Goal: Information Seeking & Learning: Learn about a topic

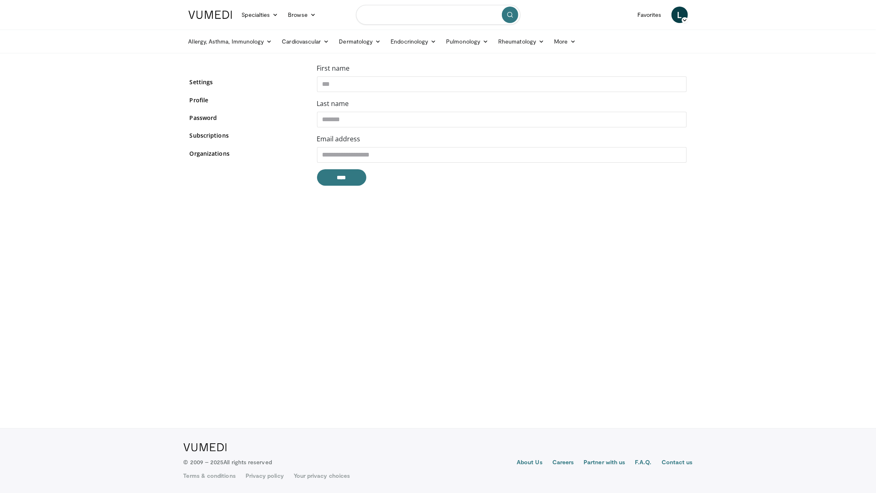
click at [410, 16] on input "Search topics, interventions" at bounding box center [438, 15] width 164 height 20
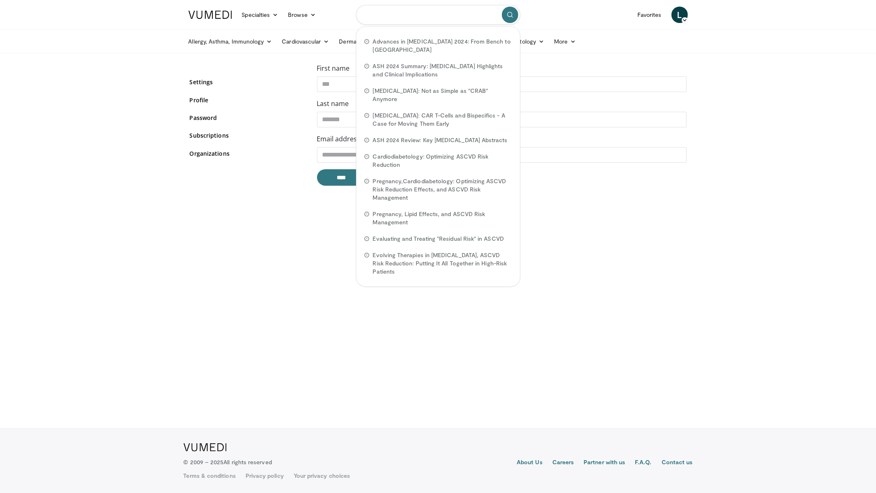
paste input "**********"
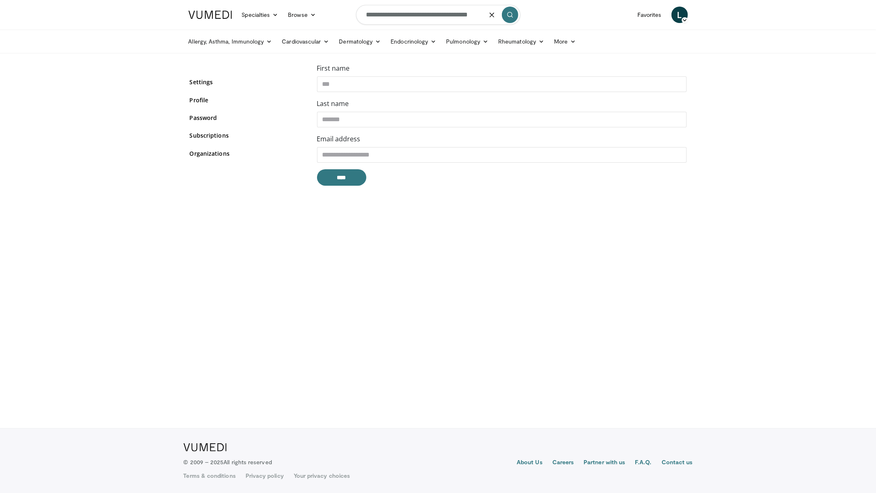
type input "**********"
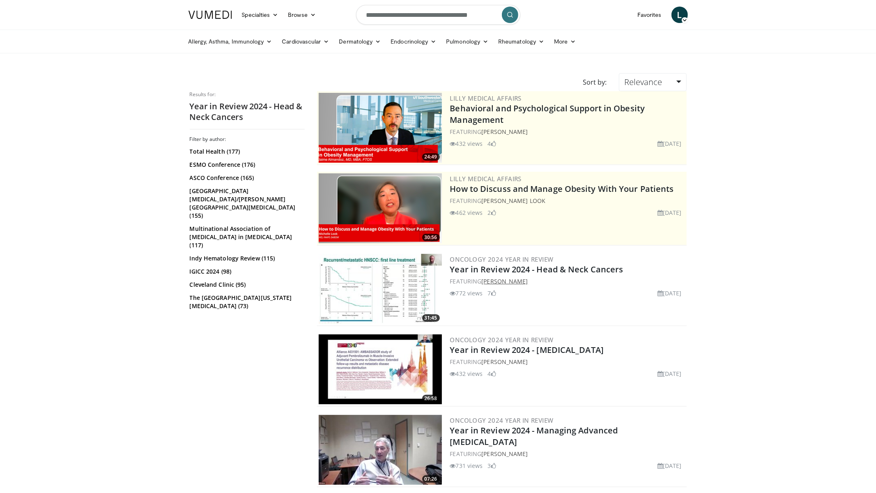
drag, startPoint x: 529, startPoint y: 281, endPoint x: 486, endPoint y: 282, distance: 43.1
click at [484, 282] on div "FEATURING Paolo Bossi" at bounding box center [567, 281] width 235 height 9
copy link "Paolo Bossi"
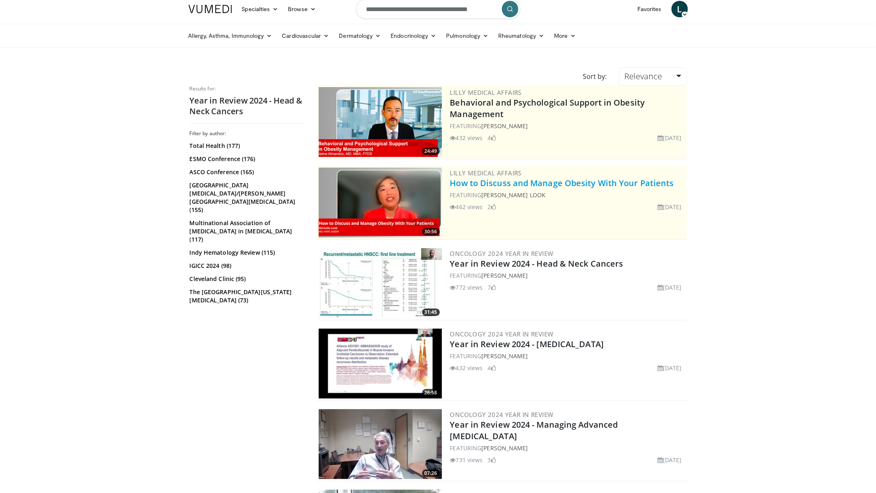
scroll to position [14, 0]
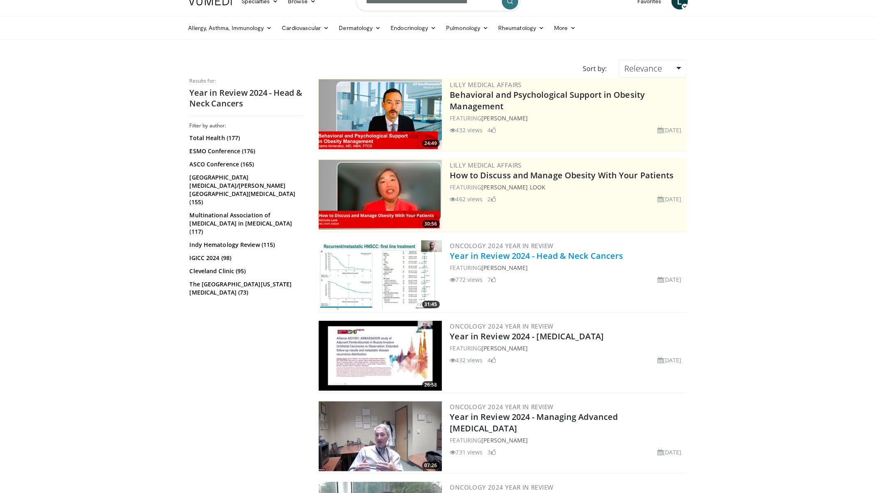
click at [574, 254] on link "Year in Review 2024 - Head & Neck Cancers" at bounding box center [536, 255] width 173 height 11
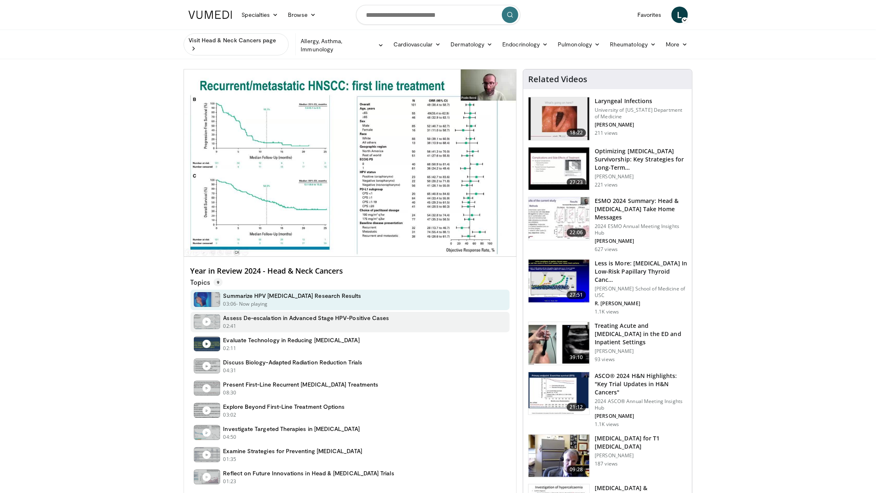
click at [290, 316] on h4 "Assess De-escalation in Advanced Stage HPV-Positive Cases" at bounding box center [307, 317] width 166 height 7
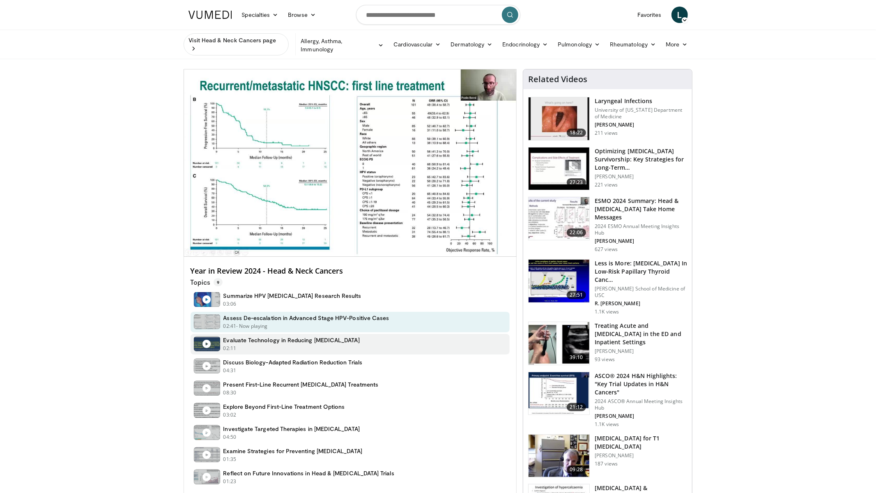
click at [304, 341] on h4 "Evaluate Technology in Reducing Radiation Toxicity" at bounding box center [292, 339] width 136 height 7
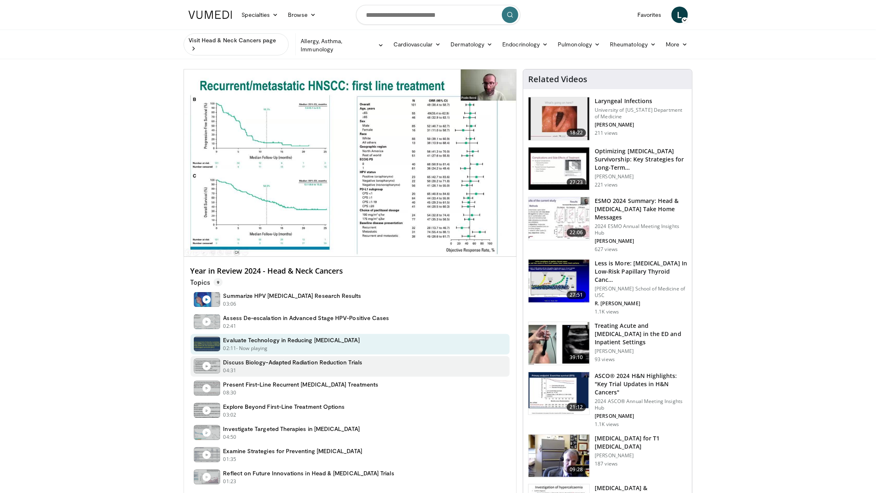
click at [290, 367] on div "04:31 - Now playing" at bounding box center [293, 370] width 139 height 7
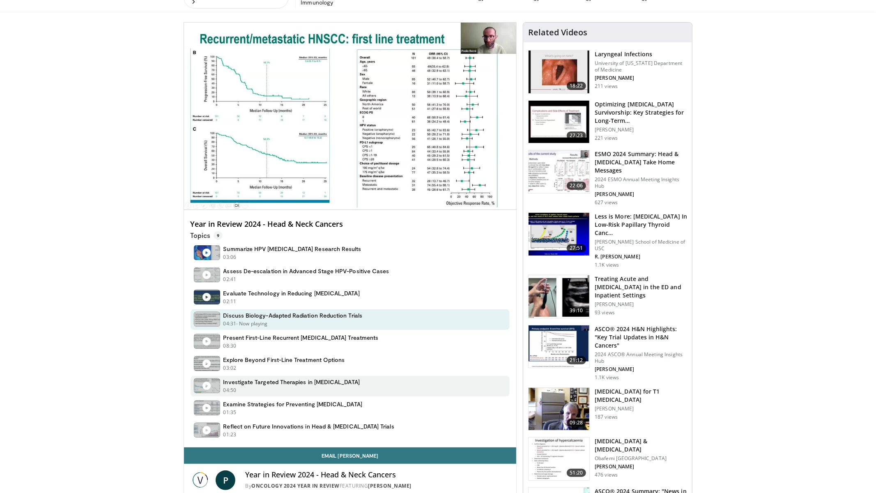
scroll to position [47, 0]
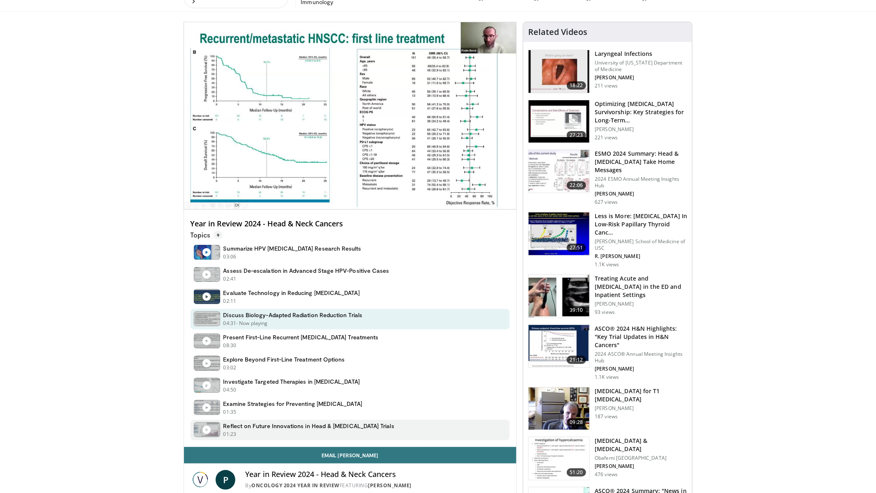
click at [342, 422] on h4 "Reflect on Future Innovations in Head & Neck Cancer Trials" at bounding box center [309, 425] width 171 height 7
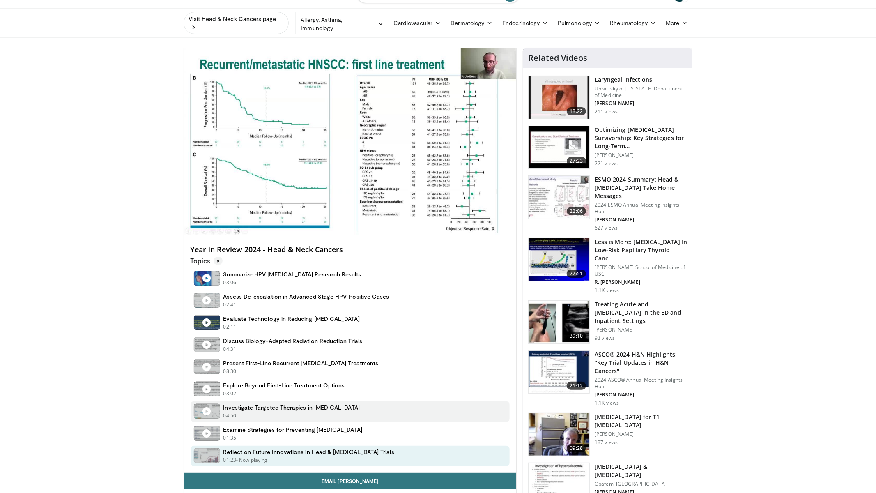
scroll to position [36, 0]
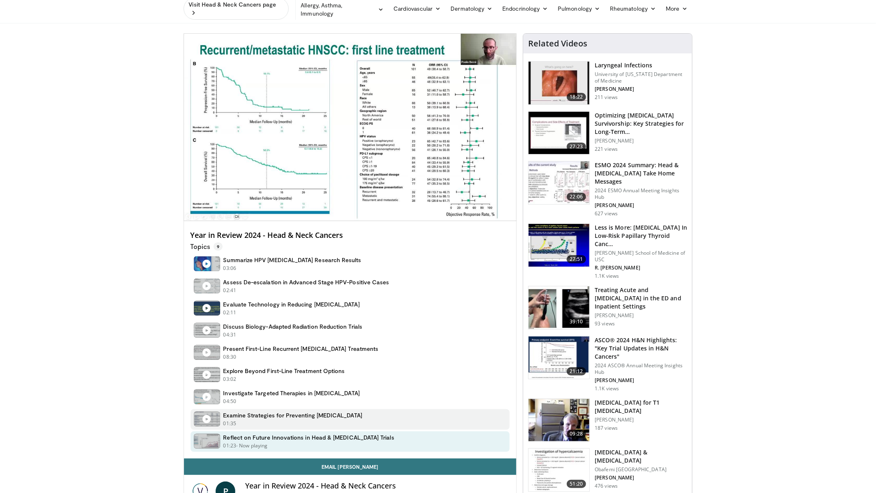
click at [333, 420] on div "01:35 - Now playing" at bounding box center [293, 423] width 139 height 7
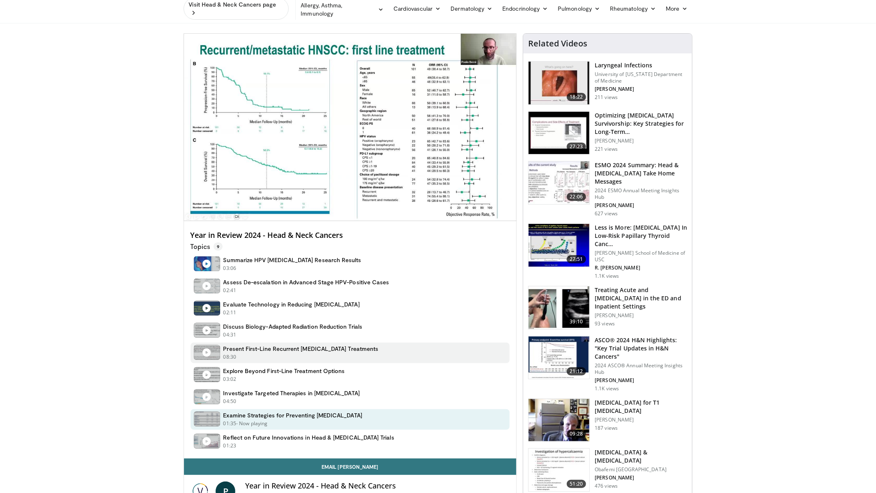
drag, startPoint x: 302, startPoint y: 438, endPoint x: 338, endPoint y: 346, distance: 98.1
click at [302, 437] on h4 "Reflect on Future Innovations in Head & Neck Cancer Trials" at bounding box center [309, 437] width 171 height 7
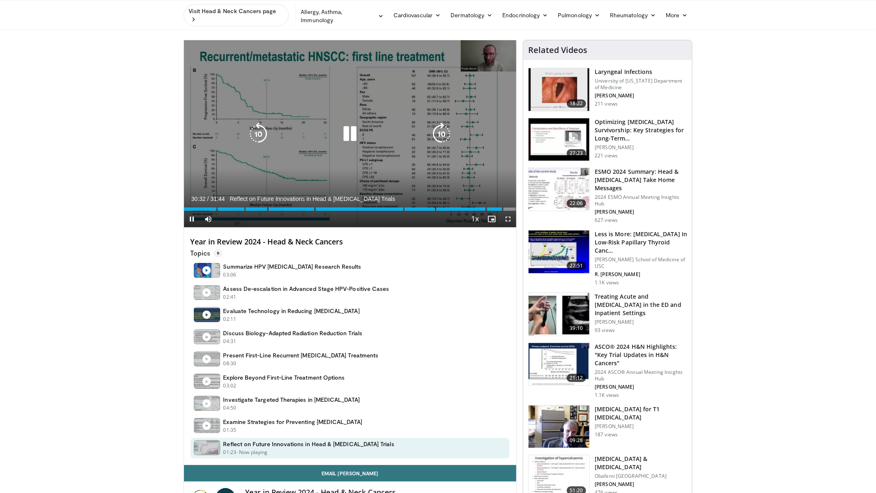
scroll to position [0, 0]
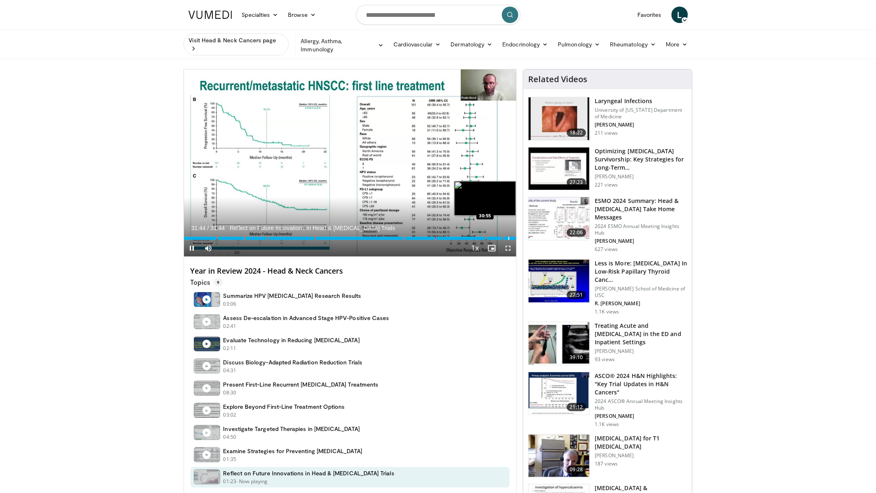
click at [509, 238] on div "Progress Bar" at bounding box center [509, 238] width 1 height 3
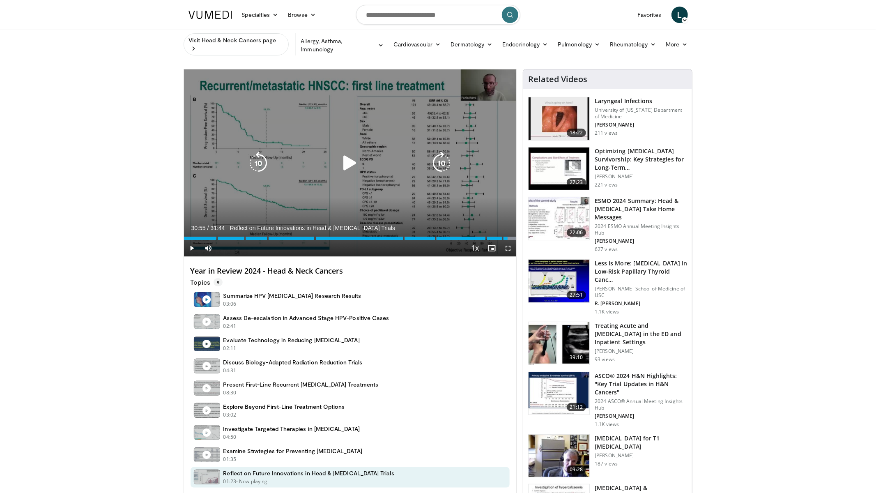
click at [314, 155] on div "Video Player" at bounding box center [350, 163] width 200 height 16
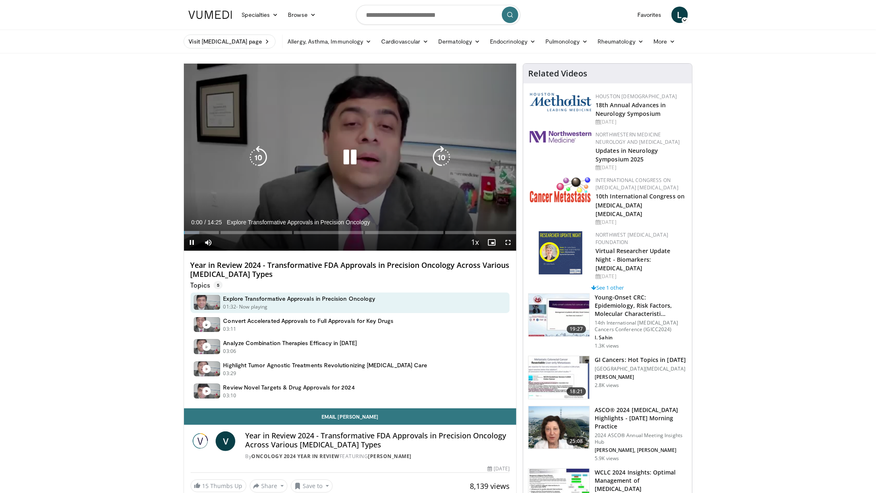
click at [350, 156] on icon "Video Player" at bounding box center [350, 157] width 23 height 23
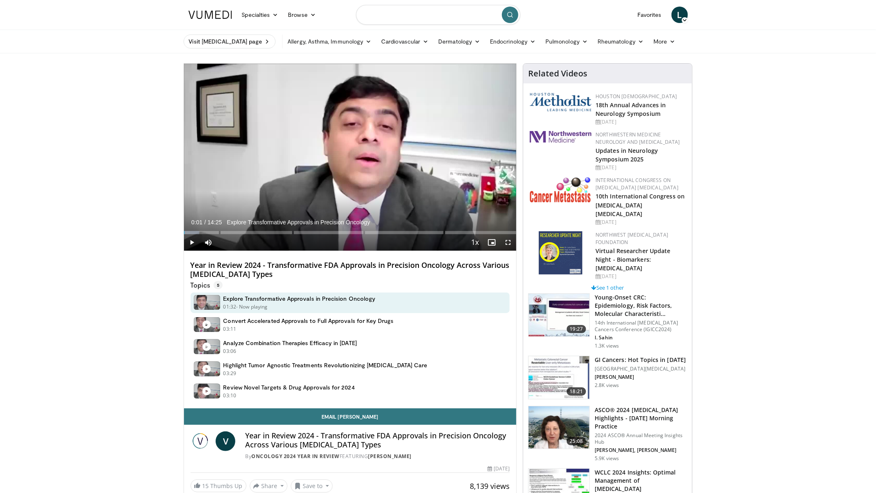
click at [438, 18] on input "Search topics, interventions" at bounding box center [438, 15] width 164 height 20
paste input "**********"
type input "**********"
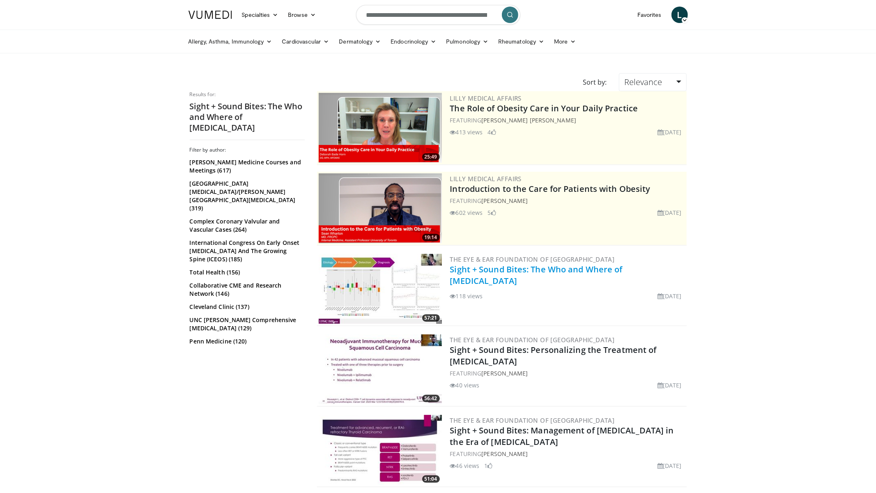
click at [557, 270] on link "Sight + Sound Bites: The Who and Where of [MEDICAL_DATA]" at bounding box center [536, 275] width 173 height 23
click at [396, 14] on input "**********" at bounding box center [438, 15] width 164 height 20
drag, startPoint x: 396, startPoint y: 14, endPoint x: 405, endPoint y: 14, distance: 9.5
click at [396, 14] on input "**********" at bounding box center [438, 15] width 164 height 20
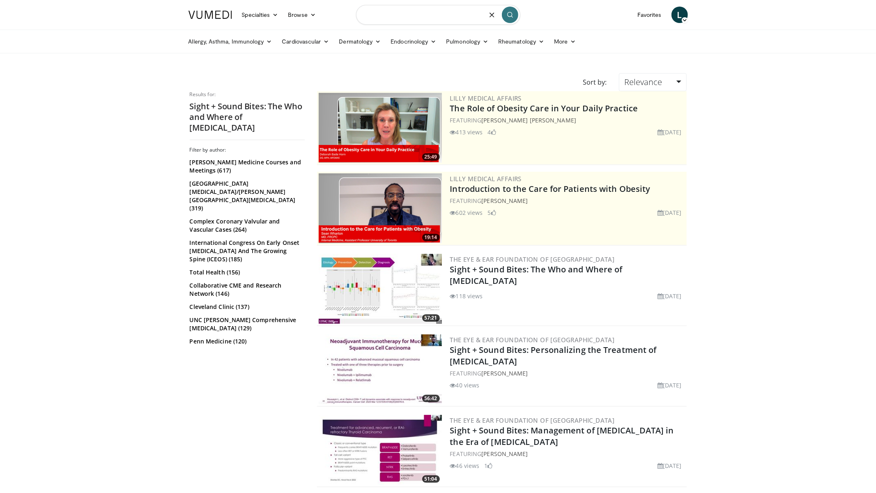
paste input "**********"
type input "**********"
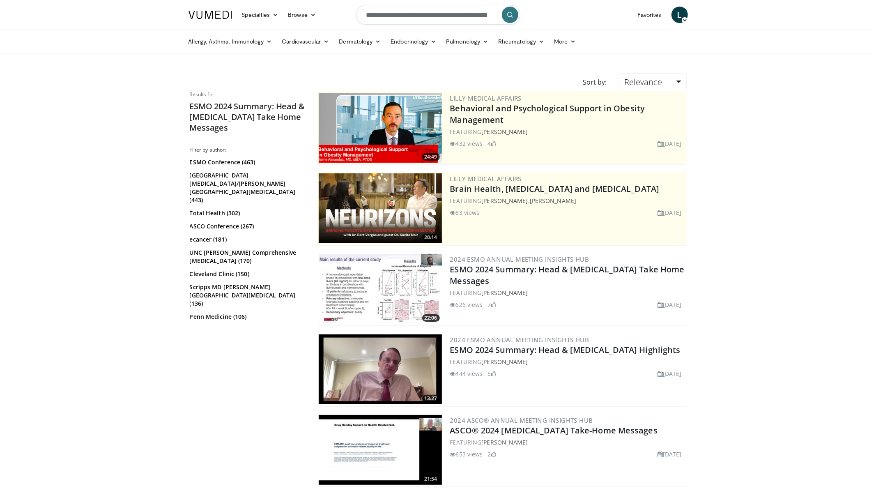
click at [398, 17] on input "**********" at bounding box center [438, 15] width 164 height 20
click at [399, 17] on input "**********" at bounding box center [438, 15] width 164 height 20
paste input "**********"
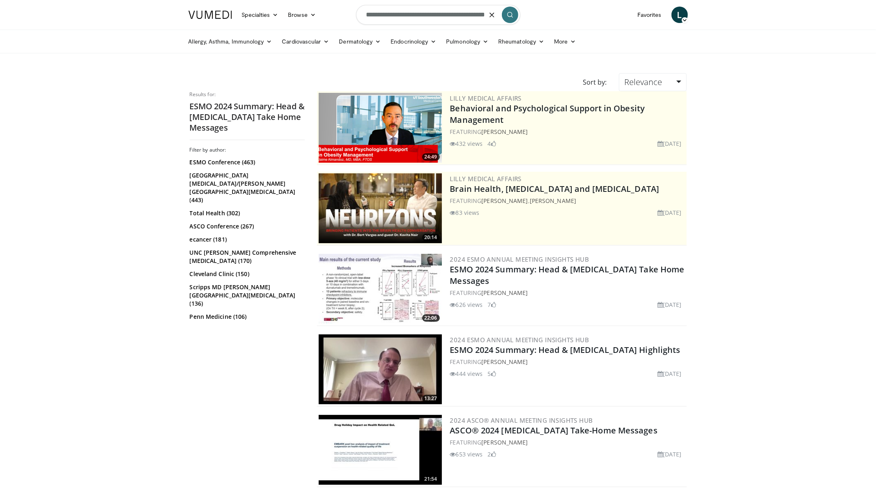
type input "**********"
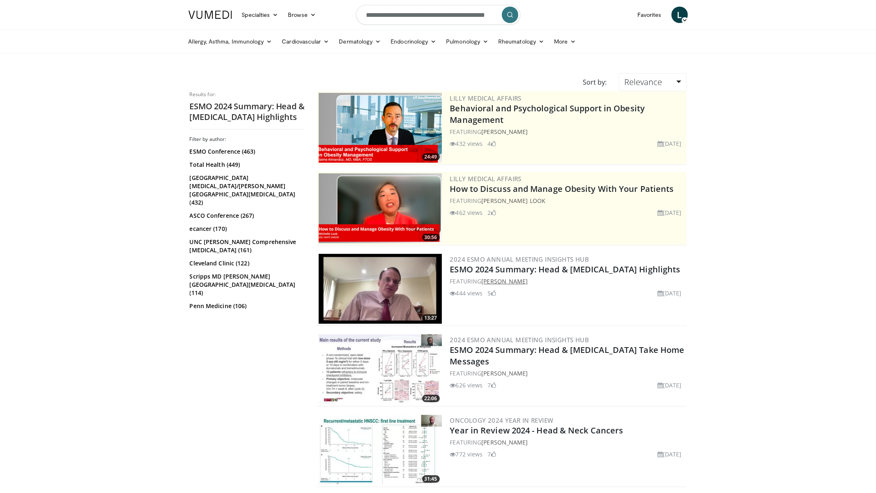
drag, startPoint x: 525, startPoint y: 281, endPoint x: 483, endPoint y: 281, distance: 41.5
click at [483, 281] on div "FEATURING [PERSON_NAME]" at bounding box center [567, 281] width 235 height 9
copy link "[PERSON_NAME]"
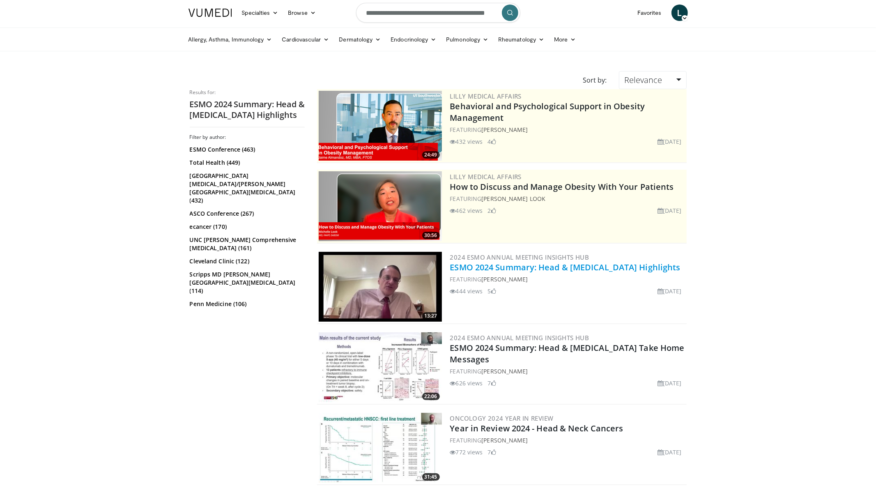
click at [576, 266] on link "ESMO 2024 Summary: Head & [MEDICAL_DATA] Highlights" at bounding box center [565, 267] width 230 height 11
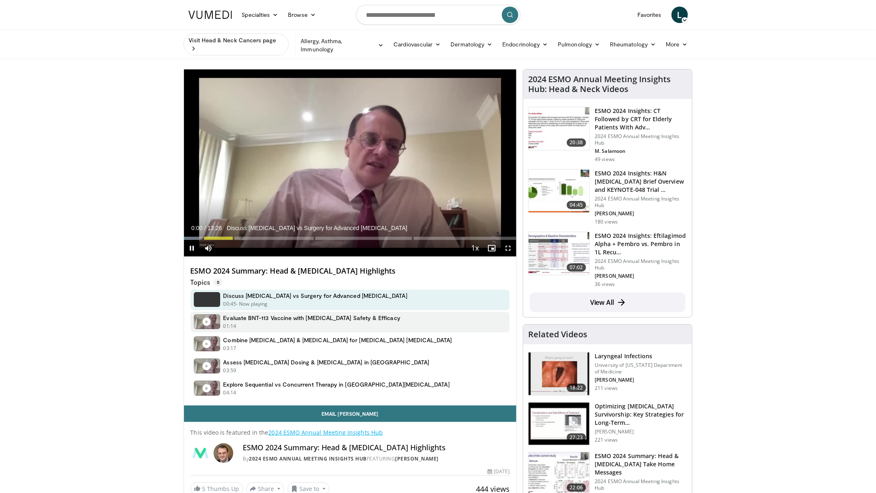
click at [290, 319] on h4 "Evaluate BNT-113 Vaccine with Pembrolizumab Safety & Efficacy" at bounding box center [312, 317] width 177 height 7
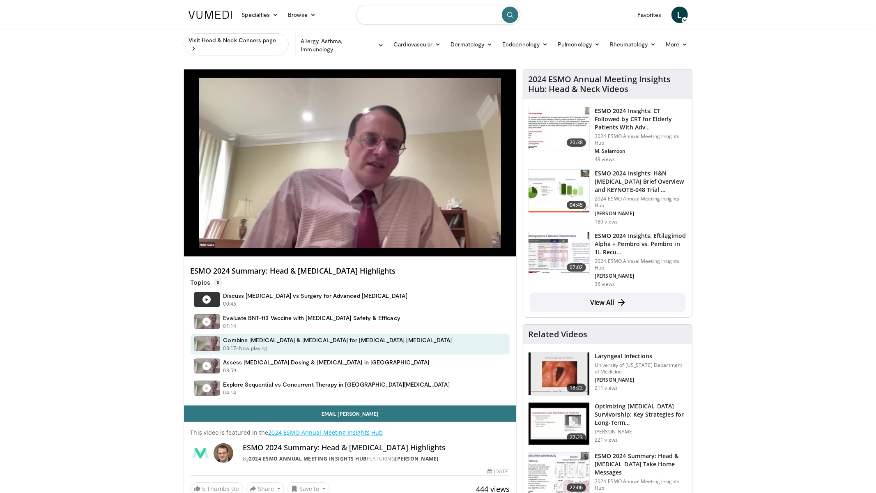
click at [436, 18] on input "Search topics, interventions" at bounding box center [438, 15] width 164 height 20
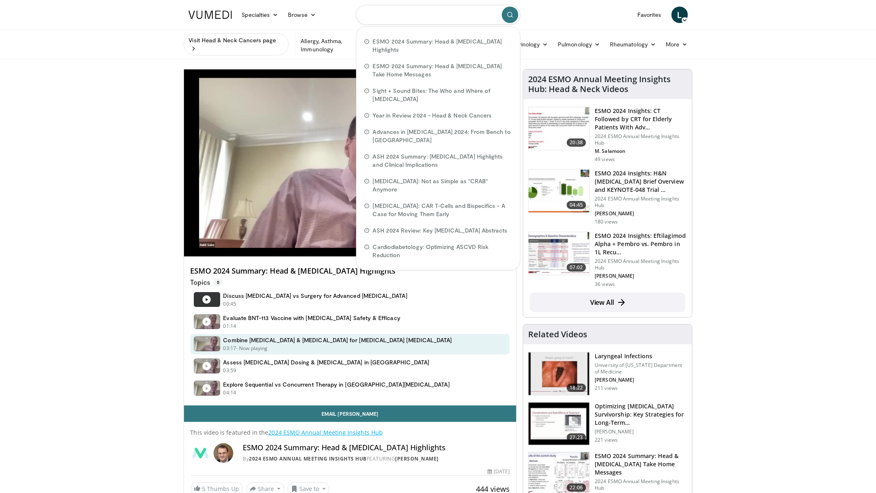
paste input "**********"
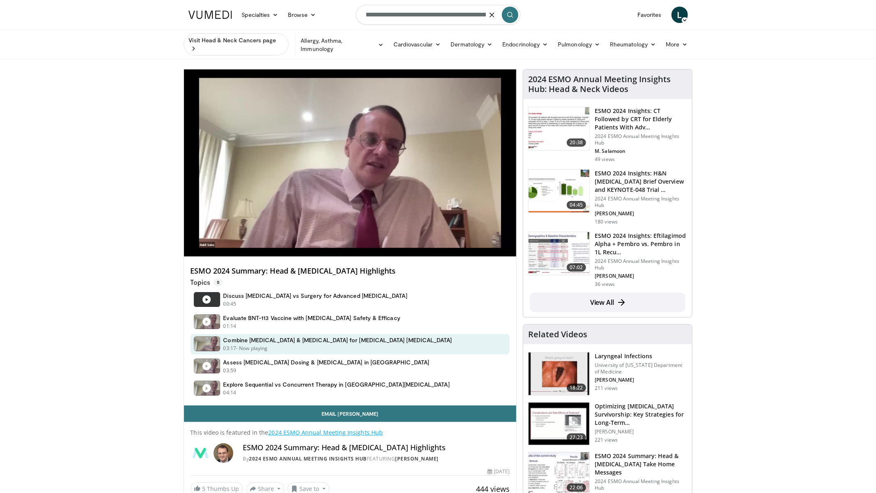
type input "**********"
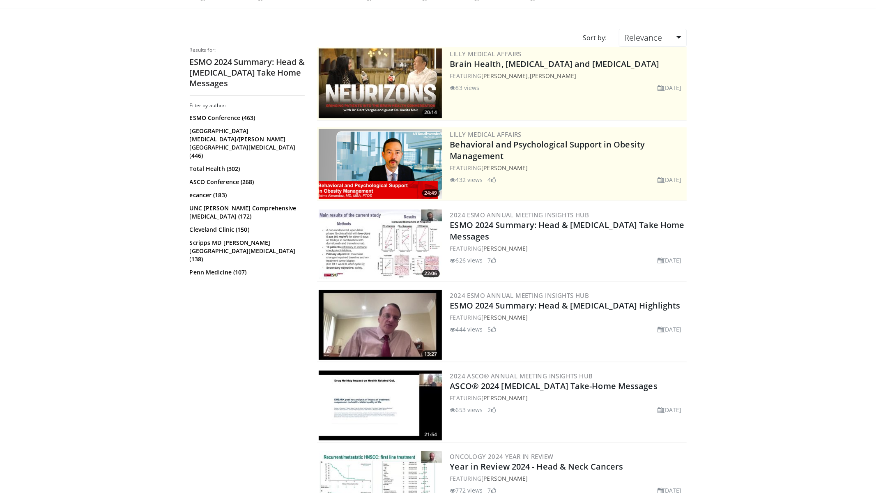
scroll to position [54, 0]
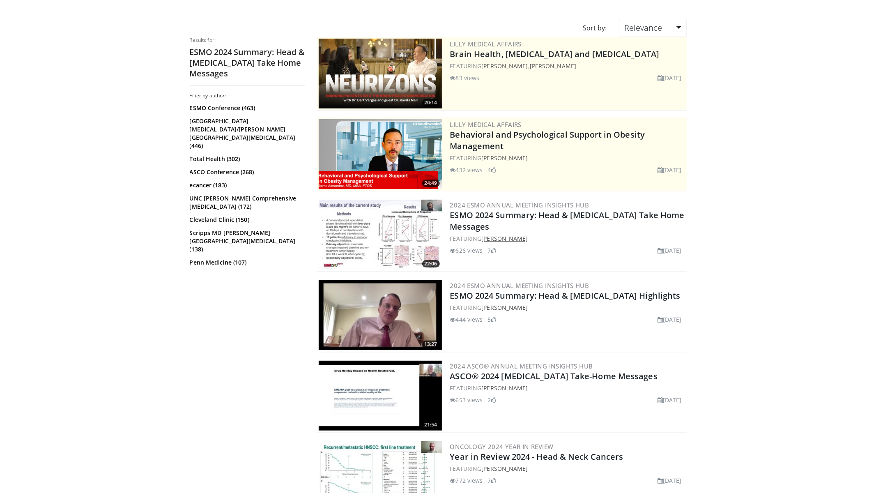
drag, startPoint x: 504, startPoint y: 235, endPoint x: 484, endPoint y: 236, distance: 20.6
click at [483, 236] on div "FEATURING [PERSON_NAME]" at bounding box center [567, 238] width 235 height 9
copy link "[PERSON_NAME]"
click at [534, 215] on link "ESMO 2024 Summary: Head & [MEDICAL_DATA] Take Home Messages" at bounding box center [567, 221] width 235 height 23
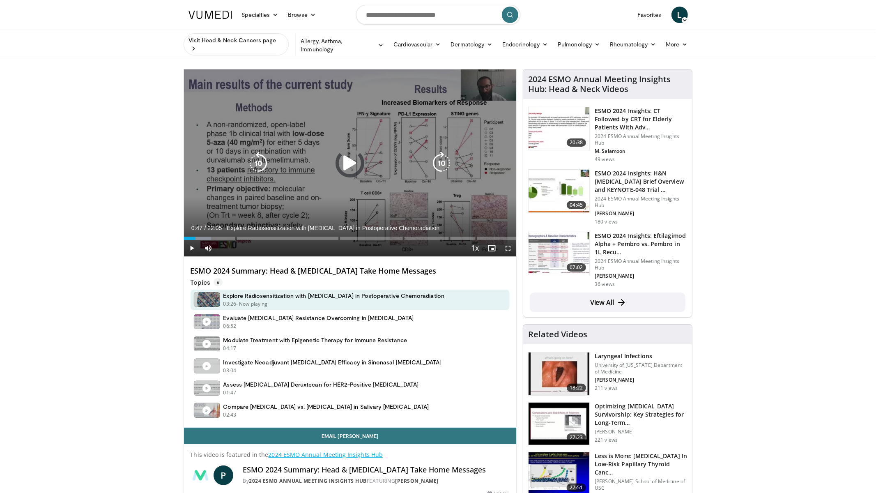
drag, startPoint x: 204, startPoint y: 234, endPoint x: 210, endPoint y: 235, distance: 6.6
click at [204, 234] on div "Loaded : 8.23% 01:21 01:21" at bounding box center [350, 236] width 333 height 8
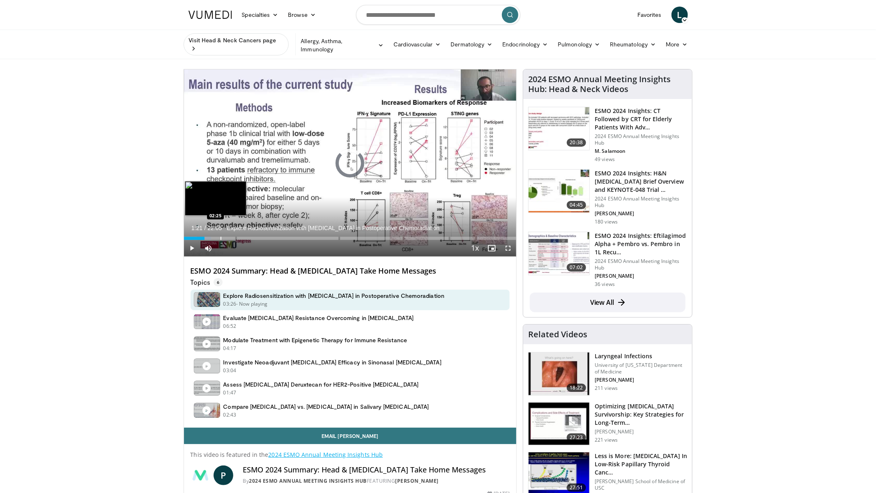
click at [220, 236] on div "Loaded : 8.23% 01:21 02:25" at bounding box center [350, 236] width 333 height 8
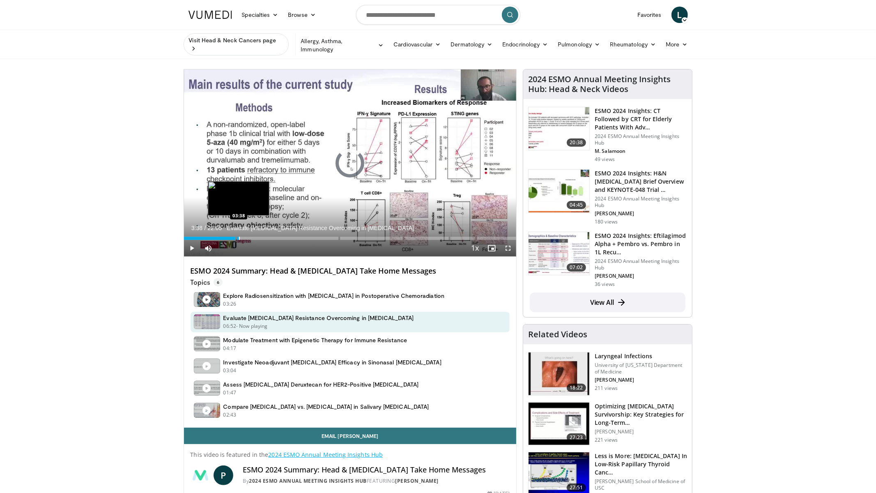
click at [239, 236] on div "Loaded : 14.97% 02:26 03:38" at bounding box center [350, 236] width 333 height 8
click at [252, 236] on div "Loaded : 21.71% 03:41 04:32" at bounding box center [350, 236] width 333 height 8
click at [271, 232] on div "Loaded : 25.45% 04:34 05:48" at bounding box center [350, 236] width 333 height 8
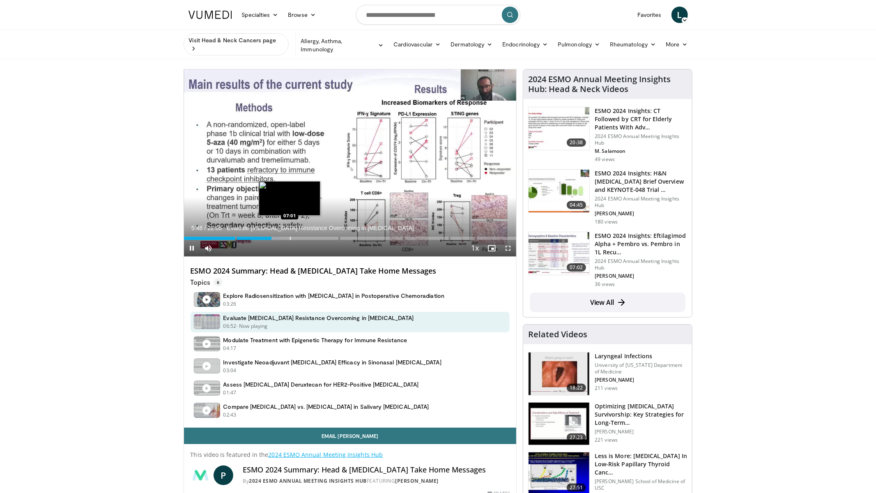
click at [290, 234] on div "Loaded : 28.68% 05:48 07:01" at bounding box center [350, 236] width 333 height 8
click at [312, 236] on div "Loaded : 34.43% 07:03 08:29" at bounding box center [350, 236] width 333 height 8
click at [336, 237] on div "Progress Bar" at bounding box center [336, 238] width 1 height 3
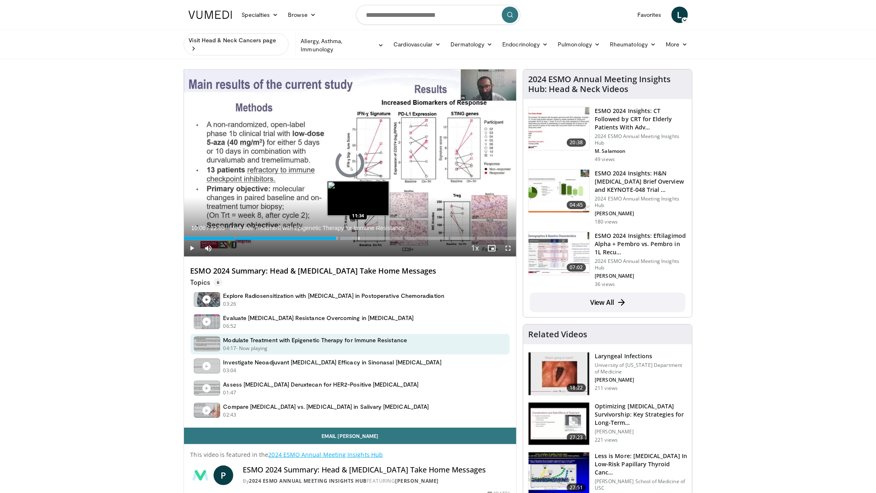
click at [359, 237] on div "Progress Bar" at bounding box center [359, 238] width 1 height 3
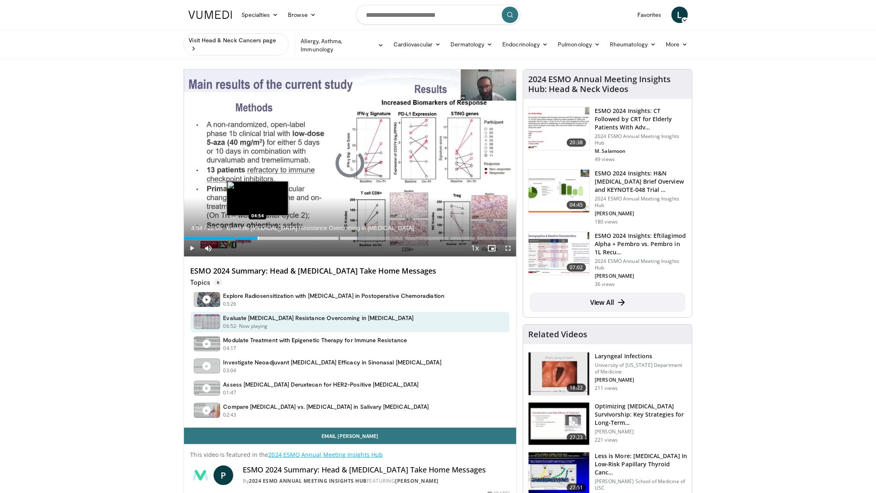
click at [258, 233] on div "Loaded : 54.65% 11:35 04:54" at bounding box center [350, 236] width 333 height 8
click at [250, 238] on div "Progress Bar" at bounding box center [250, 238] width 1 height 3
click at [240, 238] on div "Progress Bar" at bounding box center [240, 238] width 1 height 3
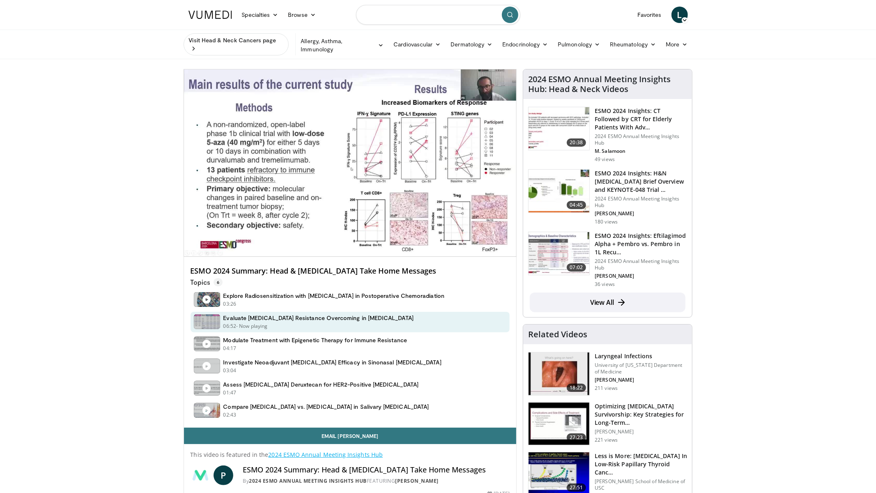
click at [411, 16] on input "Search topics, interventions" at bounding box center [438, 15] width 164 height 20
paste input "**********"
type input "**********"
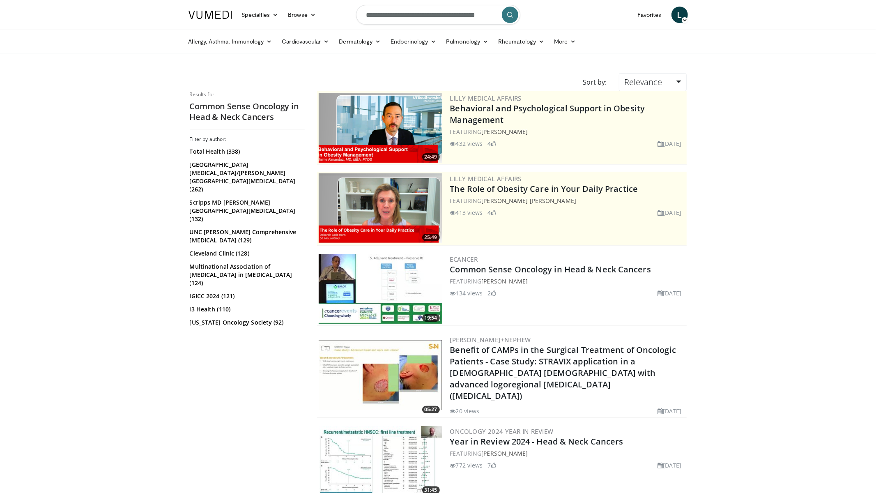
drag, startPoint x: 529, startPoint y: 279, endPoint x: 507, endPoint y: 274, distance: 22.7
click at [484, 281] on div "FEATURING Anil D'Cruz" at bounding box center [567, 281] width 235 height 9
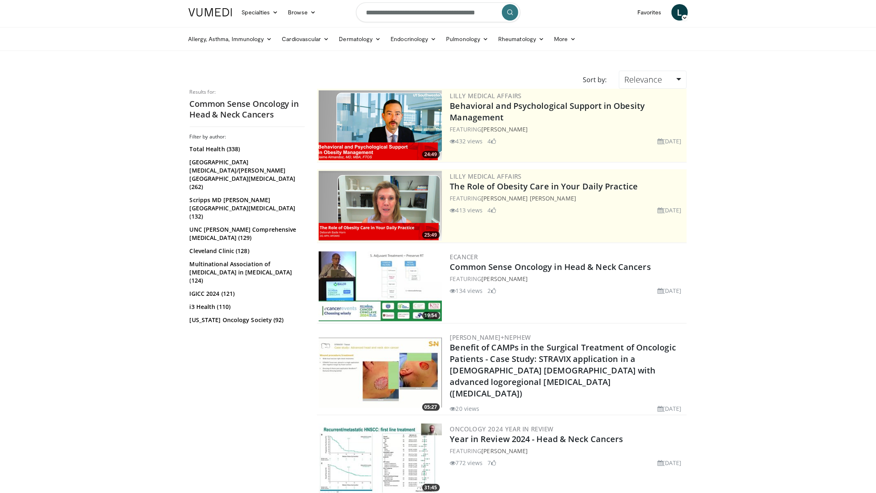
copy link "[PERSON_NAME]"
click at [574, 265] on link "Common Sense Oncology in Head & Neck Cancers" at bounding box center [550, 266] width 201 height 11
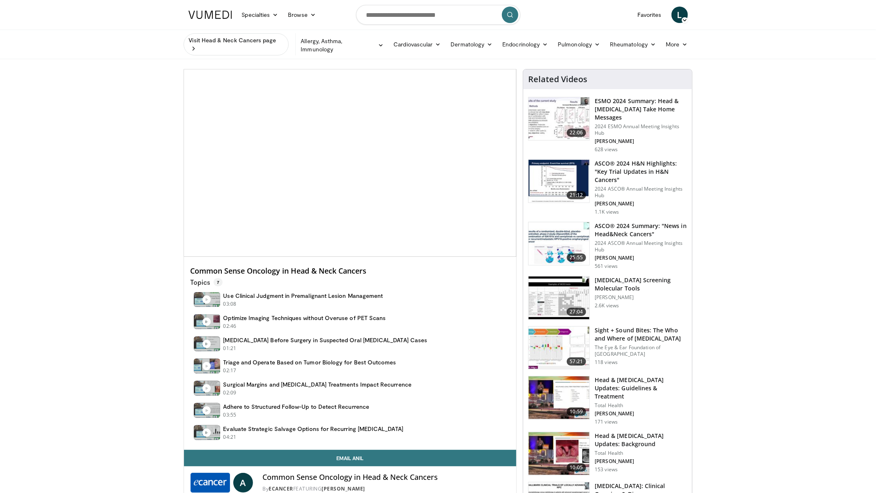
click at [542, 265] on link "25:55 ASCO® 2024 Summary: "News in Head&Neck Cancers" 2024 ASCO® Annual Meeting…" at bounding box center [607, 246] width 159 height 48
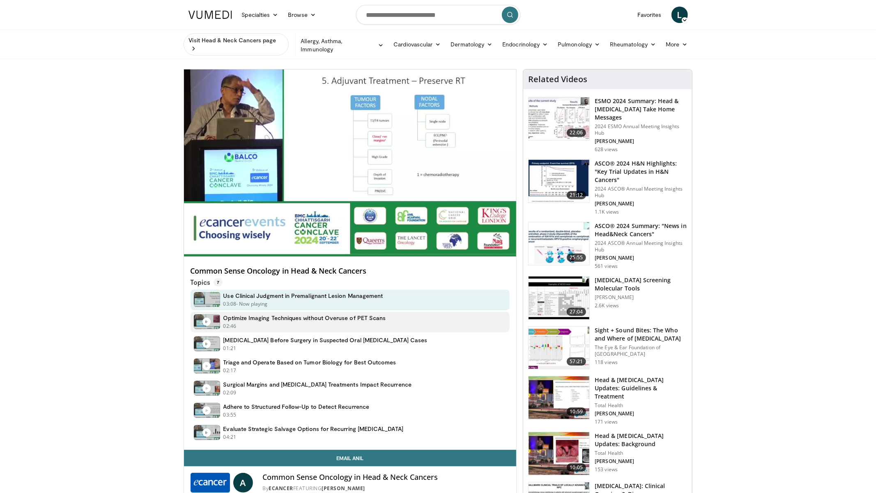
click at [277, 316] on h4 "Optimize Imaging Techniques without Overuse of PET Scans" at bounding box center [305, 317] width 163 height 7
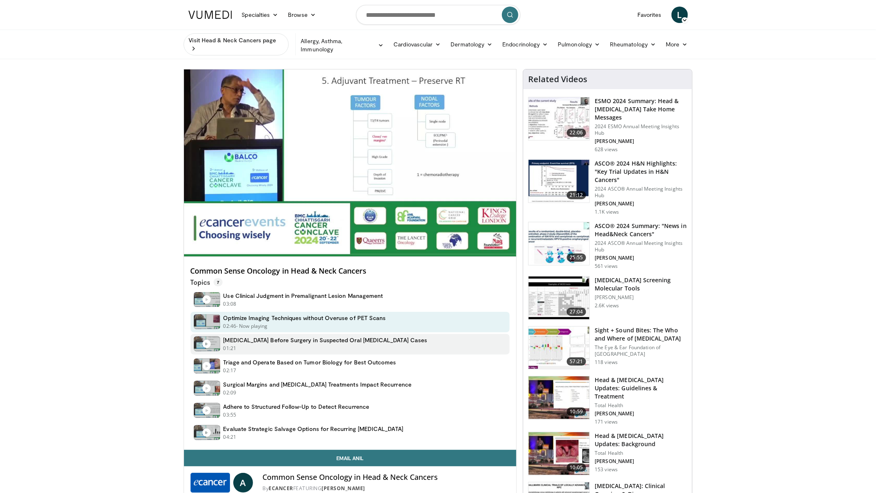
click at [321, 347] on div "01:21 - Now playing" at bounding box center [326, 348] width 204 height 7
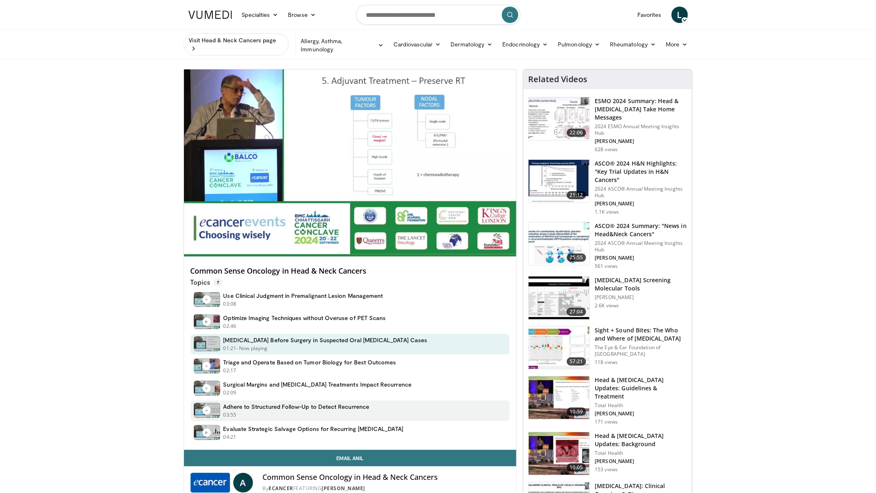
click at [286, 409] on h4 "Adhere to Structured Follow-Up to Detect Recurrence" at bounding box center [297, 406] width 146 height 7
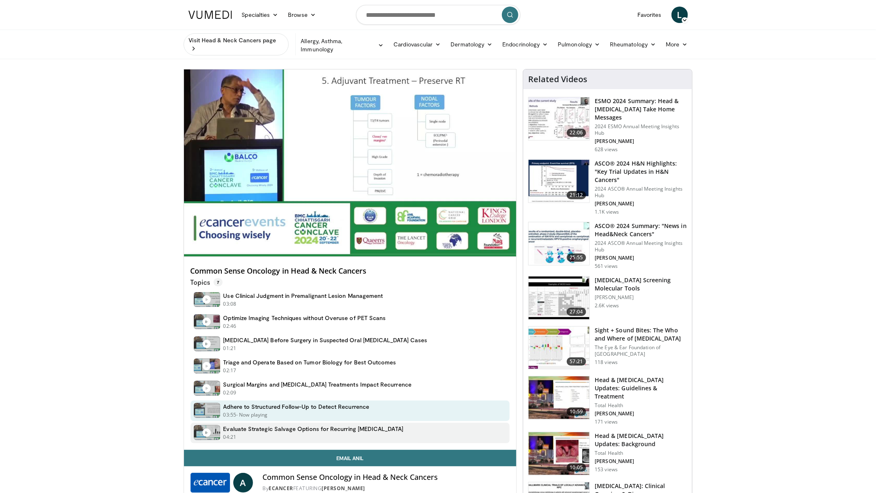
click at [297, 431] on h4 "Evaluate Strategic Salvage Options for Recurring Tumors" at bounding box center [314, 428] width 180 height 7
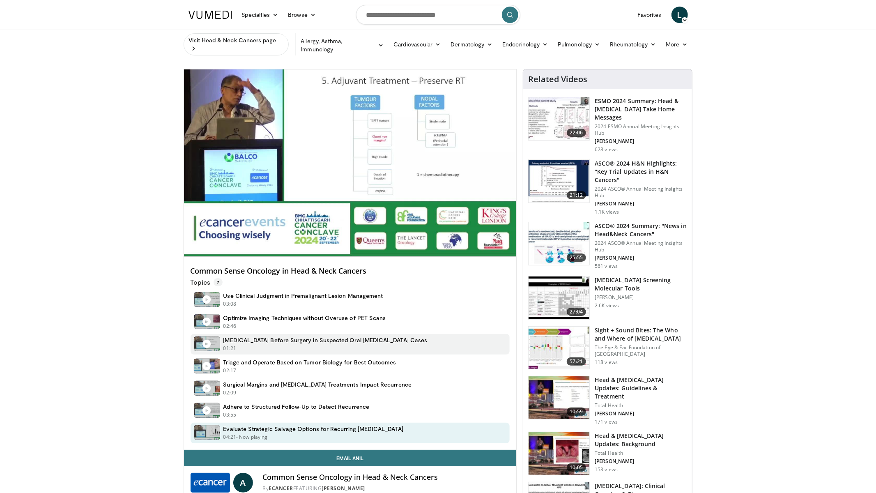
click at [288, 347] on div "01:21 - Now playing" at bounding box center [326, 348] width 204 height 7
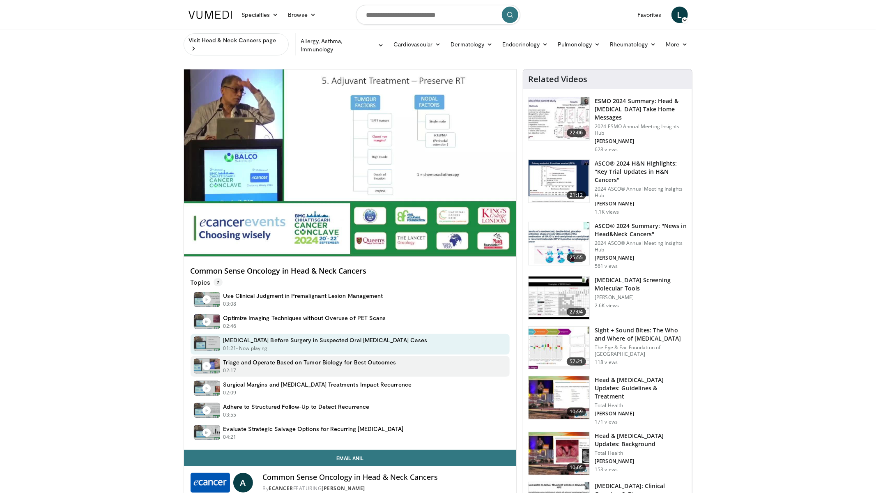
click at [285, 363] on h4 "Triage and Operate Based on Tumor Biology for Best Outcomes" at bounding box center [310, 362] width 173 height 7
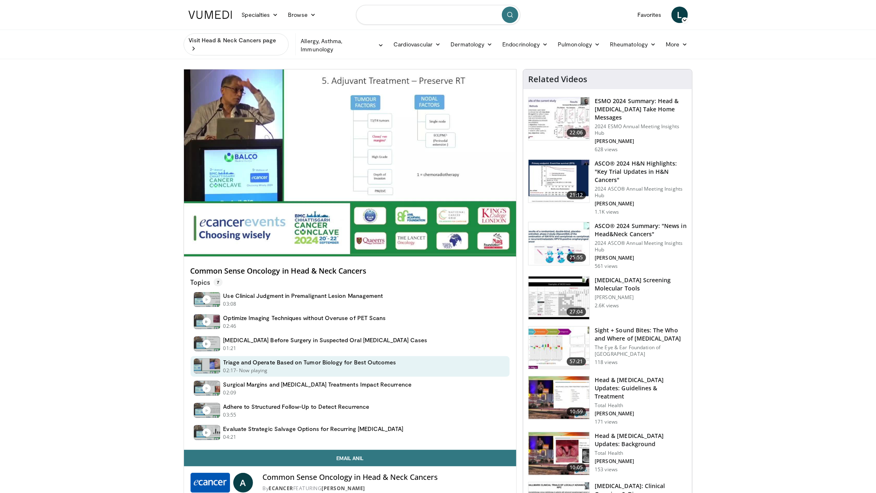
click at [422, 11] on input "Search topics, interventions" at bounding box center [438, 15] width 164 height 20
paste input "**********"
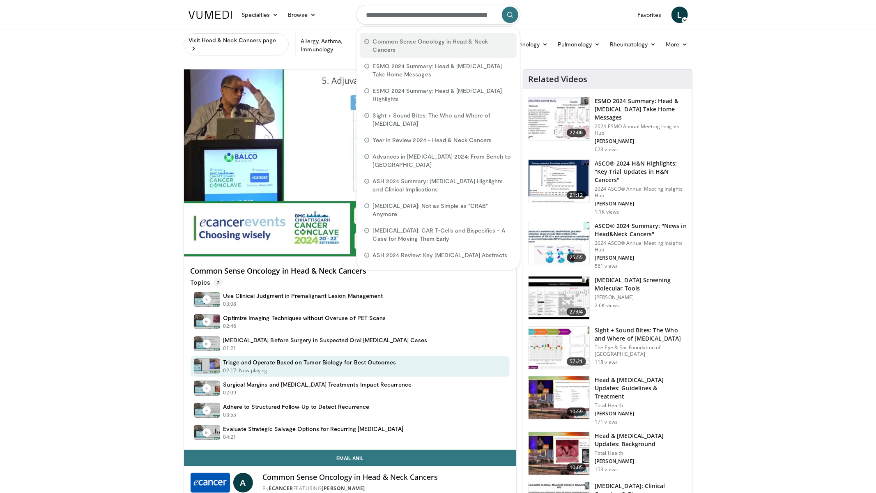
scroll to position [0, 65]
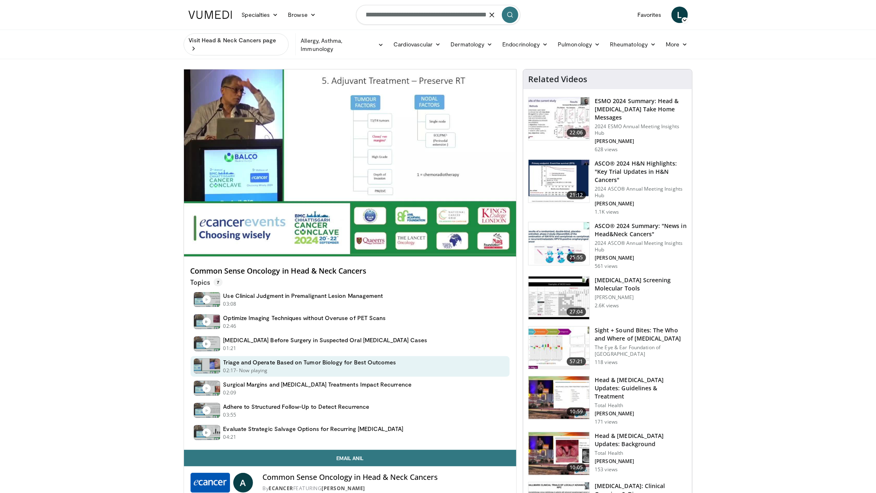
type input "**********"
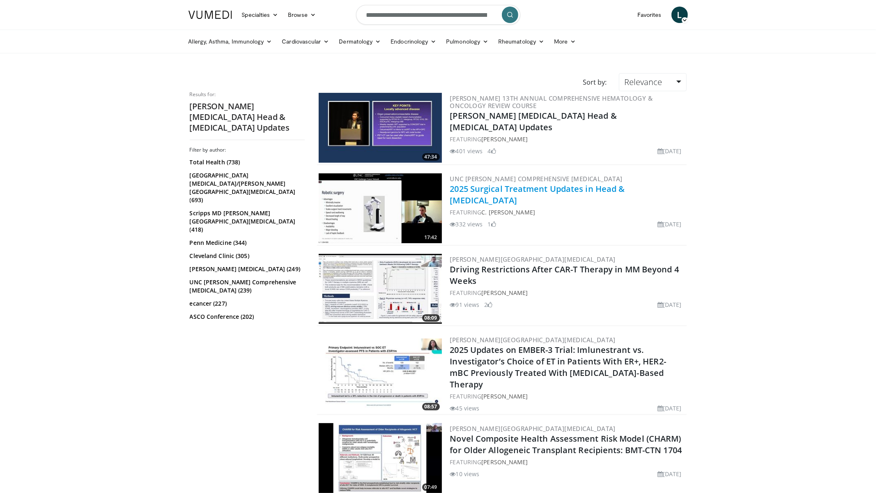
click at [498, 189] on link "2025 Surgical Treatment Updates in Head & [MEDICAL_DATA]" at bounding box center [537, 194] width 175 height 23
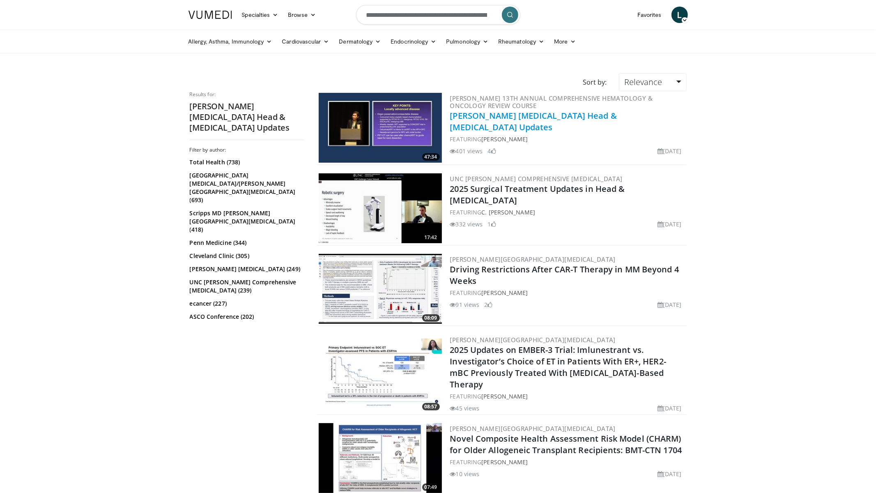
click at [514, 118] on link "[PERSON_NAME] [MEDICAL_DATA] Head & [MEDICAL_DATA] Updates" at bounding box center [533, 121] width 167 height 23
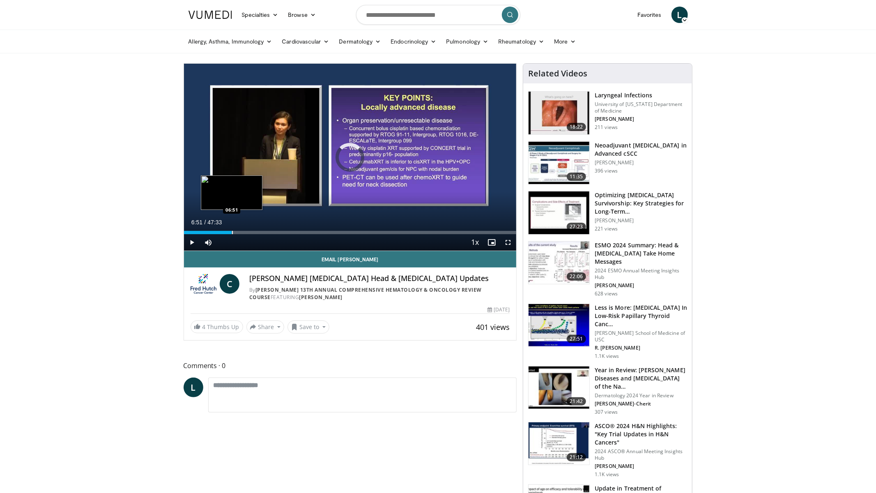
click at [232, 231] on div "Progress Bar" at bounding box center [232, 232] width 1 height 3
click at [252, 231] on div "Progress Bar" at bounding box center [252, 232] width 1 height 3
click at [287, 231] on div "Progress Bar" at bounding box center [286, 232] width 1 height 3
click at [324, 232] on div "Progress Bar" at bounding box center [324, 232] width 1 height 3
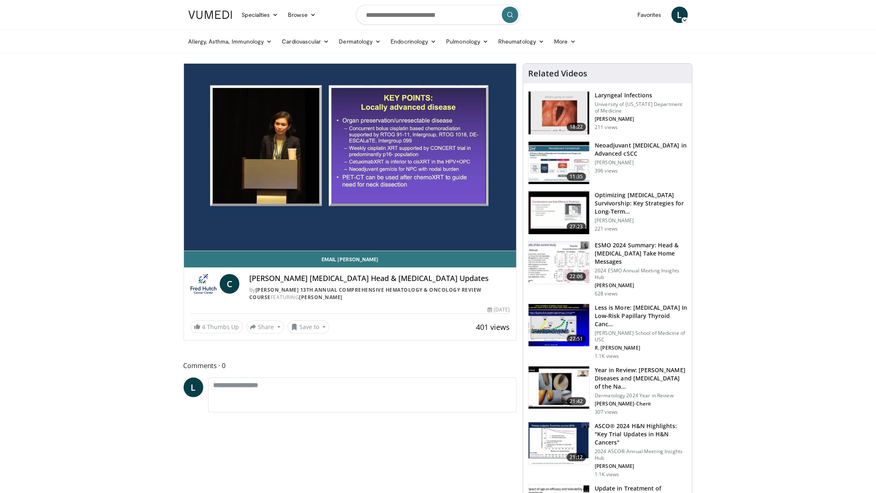
drag, startPoint x: 372, startPoint y: 235, endPoint x: 378, endPoint y: 234, distance: 6.7
click at [371, 235] on div "10 seconds Tap to unmute" at bounding box center [350, 157] width 333 height 187
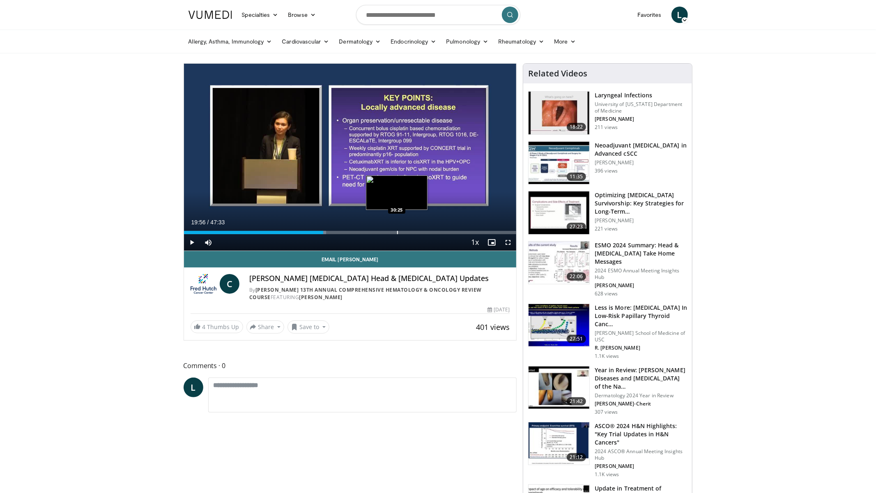
click at [396, 232] on div "Loaded : 42.80% 19:56 30:25" at bounding box center [350, 232] width 333 height 3
click at [421, 231] on div "Progress Bar" at bounding box center [421, 232] width 1 height 3
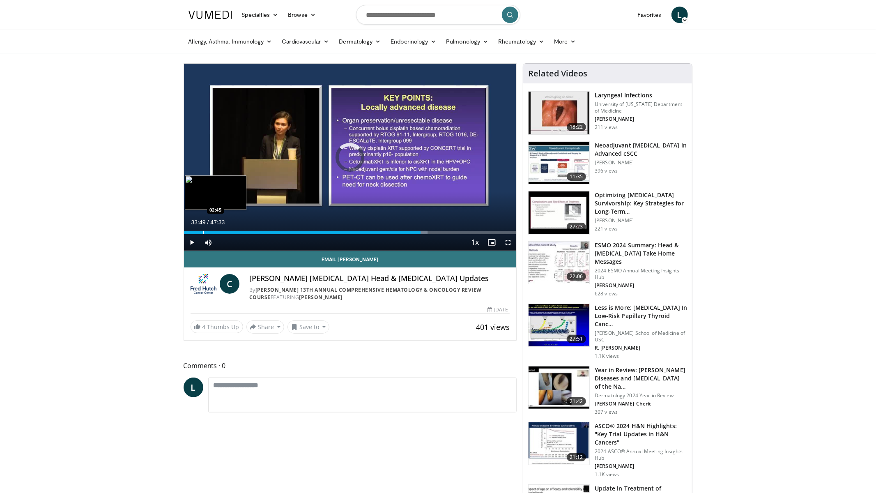
click at [203, 230] on div "Loaded : 73.33% 02:45 02:45" at bounding box center [350, 230] width 333 height 8
drag, startPoint x: 339, startPoint y: 297, endPoint x: 290, endPoint y: 297, distance: 49.7
click at [280, 296] on div "By Fred Hutch 13th Annual Comprehensive Hematology & Oncology Review Course FEA…" at bounding box center [379, 293] width 260 height 15
copy link "Cristina Rodriguez"
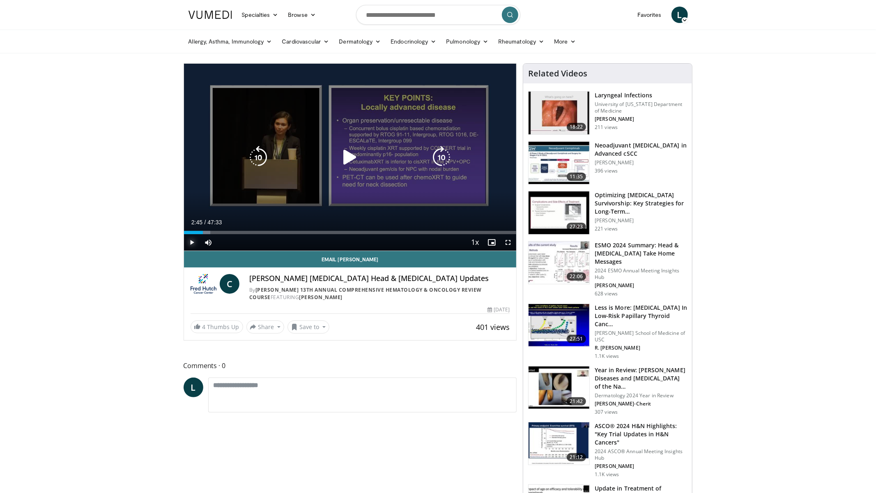
drag, startPoint x: 194, startPoint y: 243, endPoint x: 207, endPoint y: 240, distance: 13.7
click at [194, 243] on span "Video Player" at bounding box center [192, 242] width 16 height 16
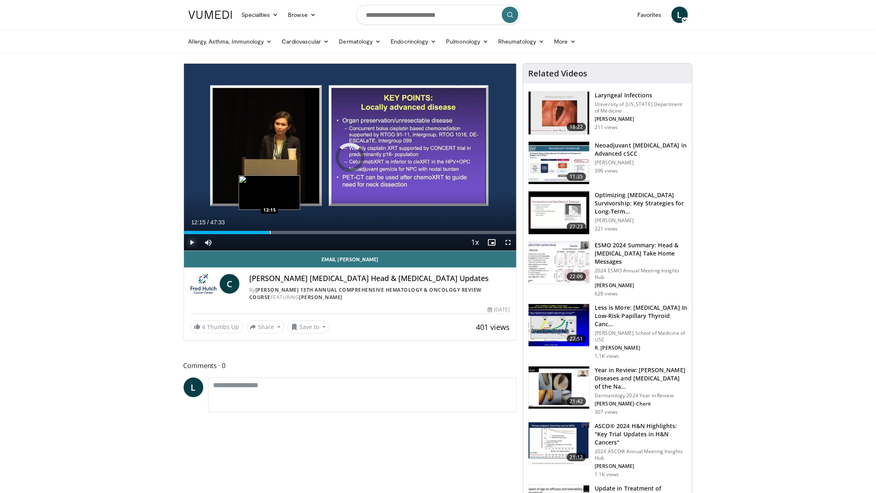
click at [270, 230] on div "Loaded : 7.99% 12:15 12:15" at bounding box center [350, 230] width 333 height 8
click at [293, 231] on div "Progress Bar" at bounding box center [293, 232] width 1 height 3
click at [249, 229] on div "Loaded : 35.09% 15:34 09:19" at bounding box center [350, 230] width 333 height 8
click at [228, 227] on div "Loaded : 21.75% 09:20 06:23" at bounding box center [350, 230] width 333 height 8
click at [215, 227] on div "Loaded : 15.79% 06:29 04:30" at bounding box center [350, 230] width 333 height 8
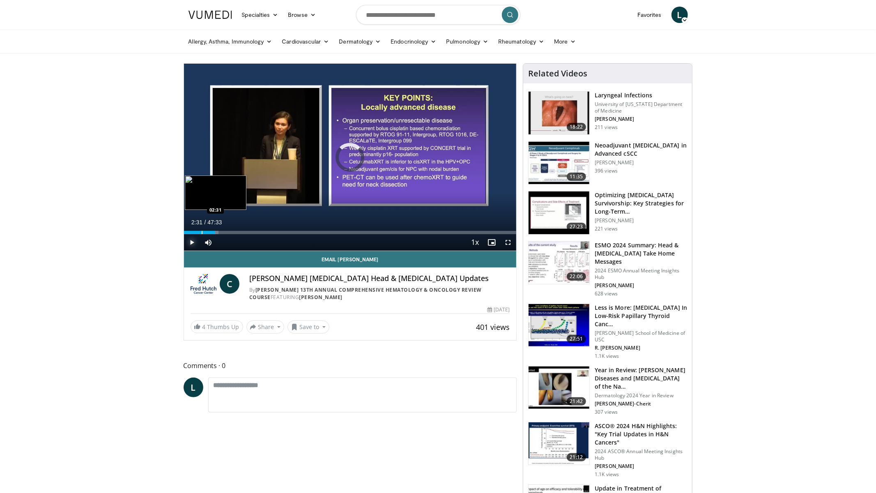
click at [201, 229] on div "Loaded : 10.43% 02:31 02:31" at bounding box center [350, 230] width 333 height 8
click at [331, 230] on div "Loaded : 7.65% 02:32 21:02" at bounding box center [350, 230] width 333 height 8
click at [355, 233] on div "Progress Bar" at bounding box center [355, 232] width 1 height 3
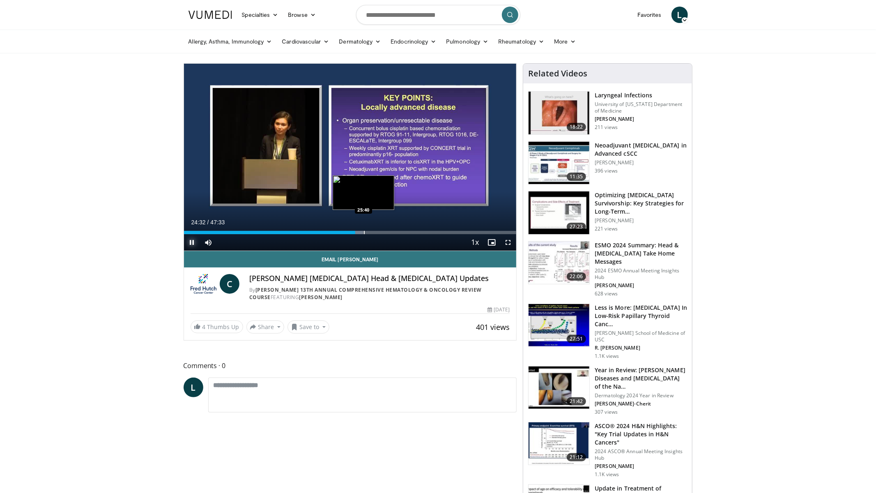
click at [364, 231] on div "Progress Bar" at bounding box center [364, 232] width 1 height 3
click at [369, 230] on div "Loaded : 57.02% 26:04 26:23" at bounding box center [350, 230] width 333 height 8
click at [375, 232] on div "Progress Bar" at bounding box center [375, 232] width 1 height 3
click at [387, 231] on div "Progress Bar" at bounding box center [387, 232] width 1 height 3
drag, startPoint x: 380, startPoint y: 232, endPoint x: 370, endPoint y: 233, distance: 9.5
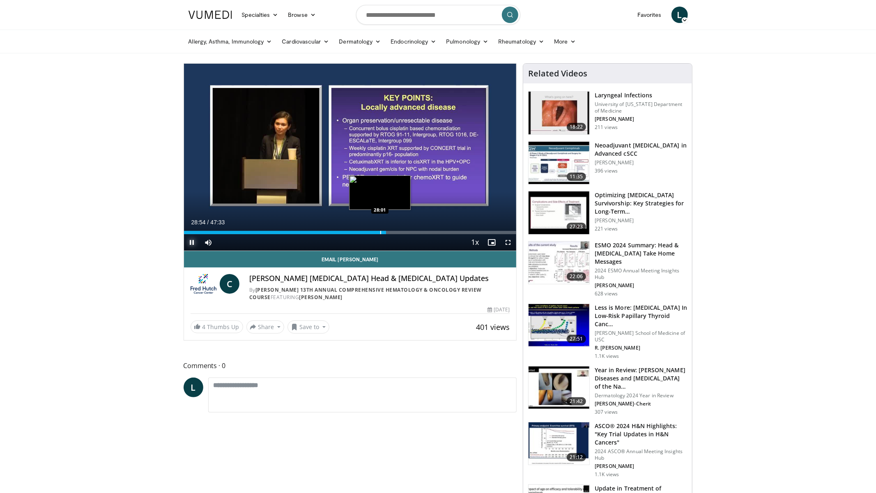
click at [380, 232] on div "Progress Bar" at bounding box center [380, 232] width 1 height 3
click at [364, 232] on div "Progress Bar" at bounding box center [364, 232] width 1 height 3
click at [373, 232] on div "Progress Bar" at bounding box center [373, 232] width 1 height 3
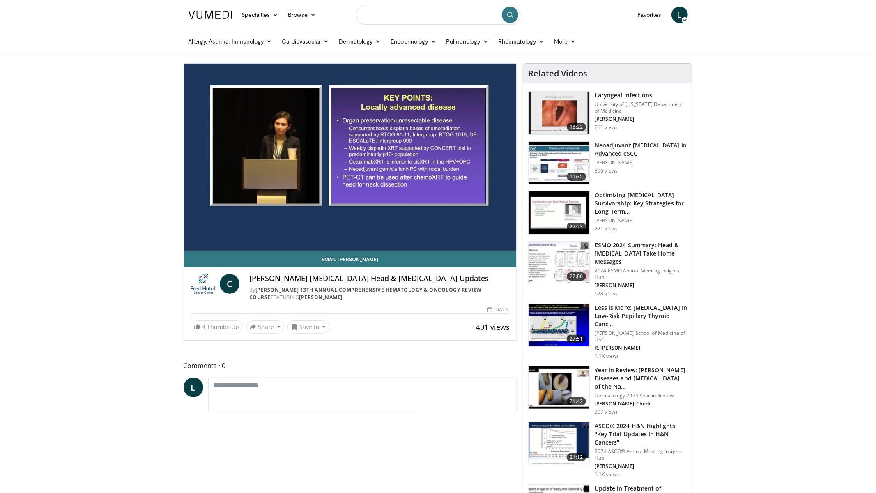
click at [443, 12] on input "Search topics, interventions" at bounding box center [438, 15] width 164 height 20
paste input "**********"
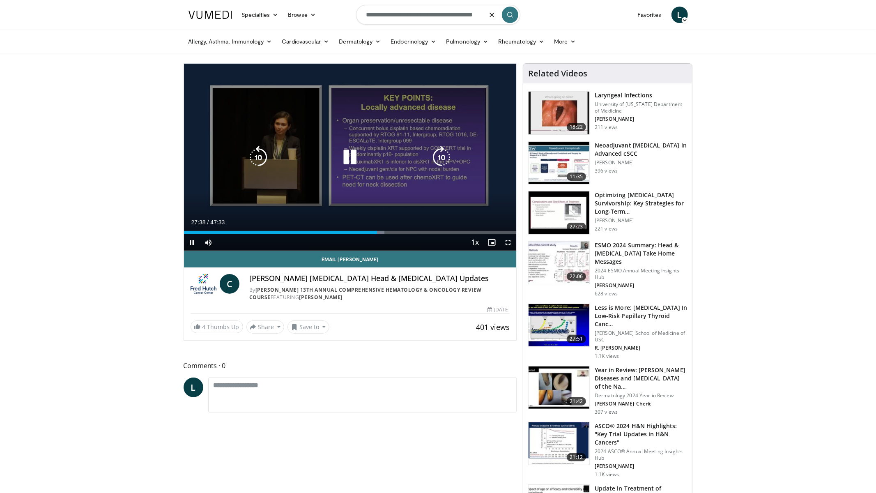
type input "**********"
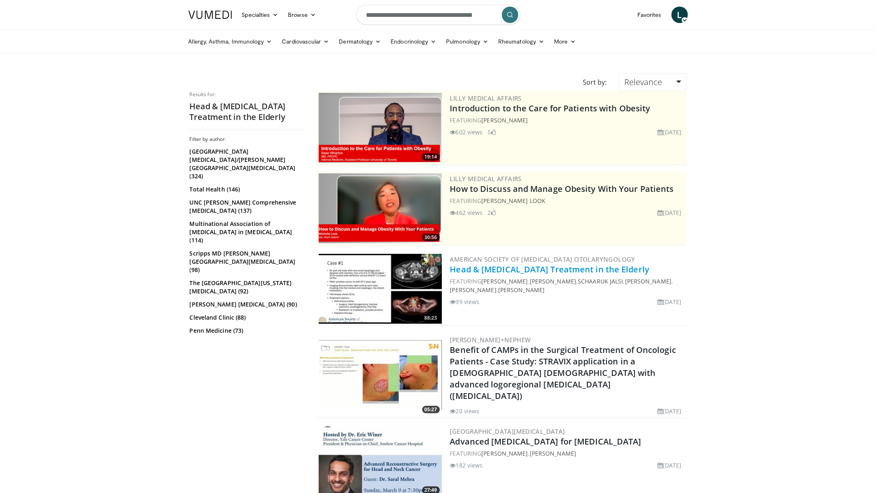
click at [520, 264] on link "Head & [MEDICAL_DATA] Treatment in the Elderly" at bounding box center [550, 269] width 200 height 11
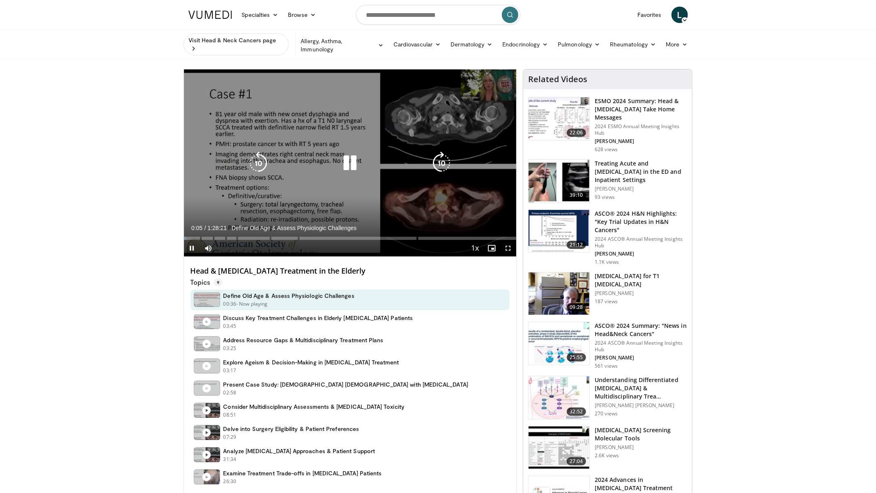
click at [195, 234] on div "Loaded : 0.75% 0:00:05 0:02:49" at bounding box center [350, 236] width 333 height 8
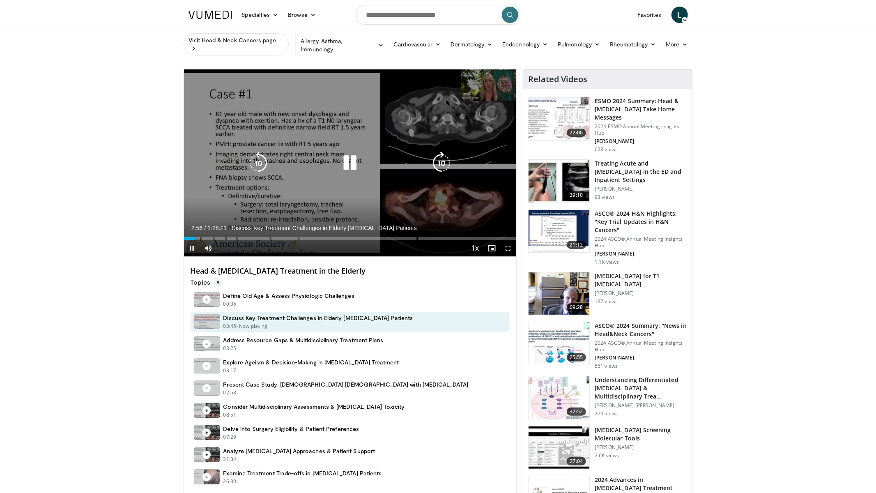
drag, startPoint x: 219, startPoint y: 235, endPoint x: 224, endPoint y: 235, distance: 4.1
click at [219, 235] on div "Loaded : 0.00% 0:02:56 0:09:35" at bounding box center [350, 236] width 333 height 8
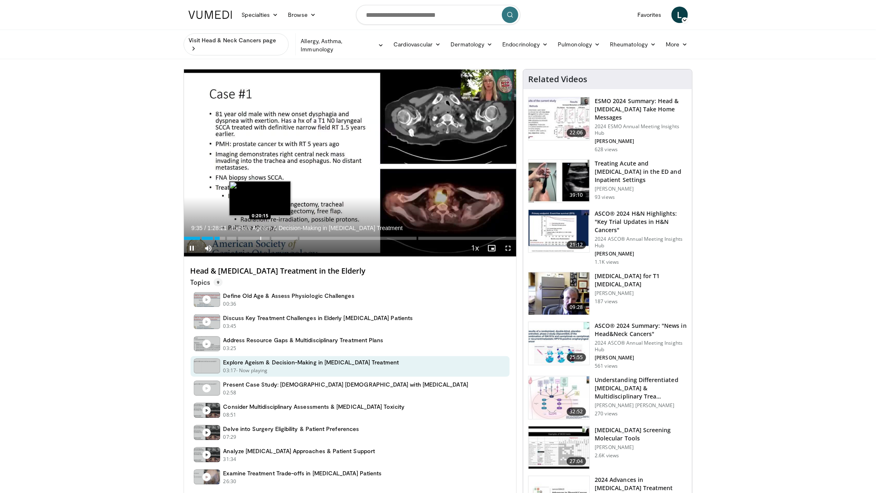
drag, startPoint x: 260, startPoint y: 237, endPoint x: 265, endPoint y: 237, distance: 5.3
click at [260, 237] on div "Progress Bar" at bounding box center [260, 238] width 1 height 3
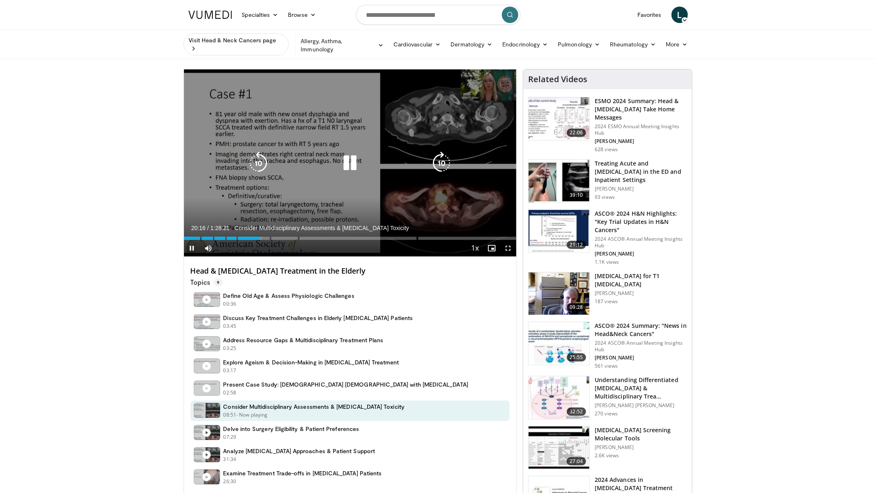
click at [344, 159] on icon "Video Player" at bounding box center [350, 163] width 23 height 23
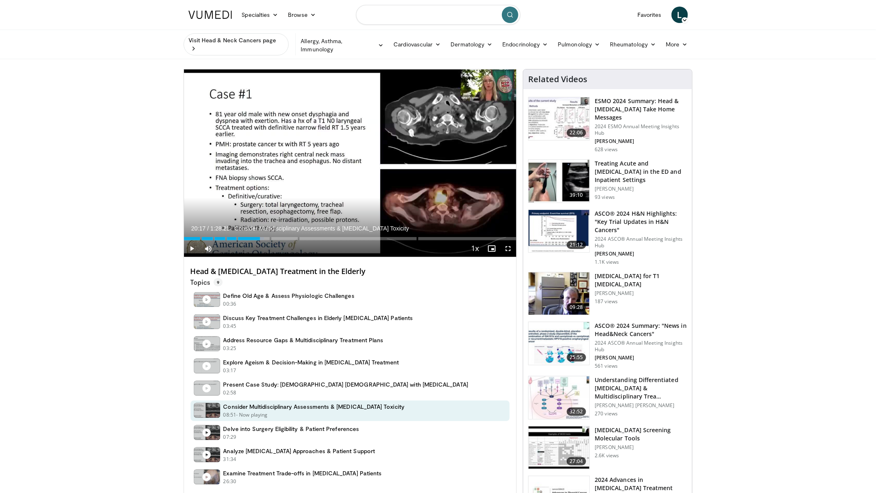
click at [409, 16] on input "Search topics, interventions" at bounding box center [438, 15] width 164 height 20
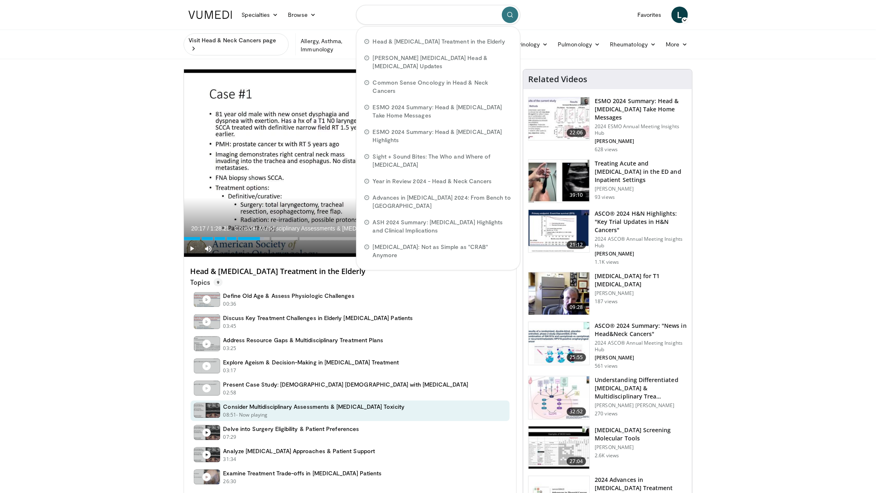
paste input "**********"
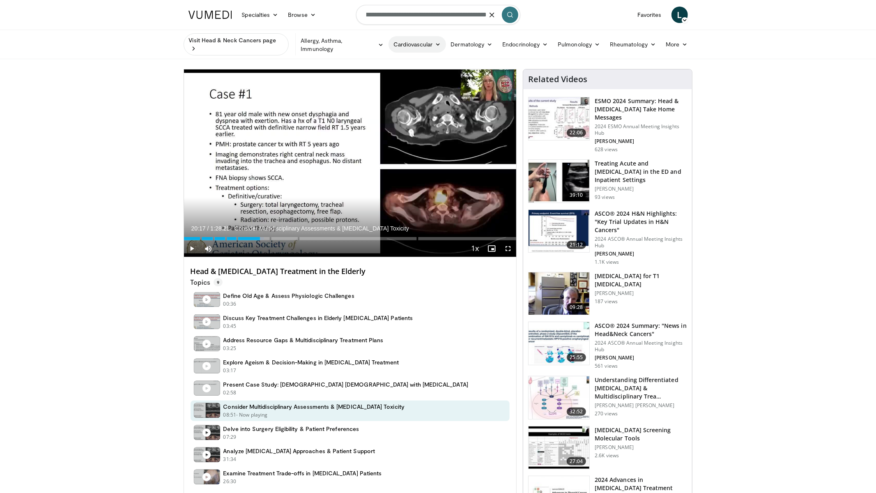
type input "**********"
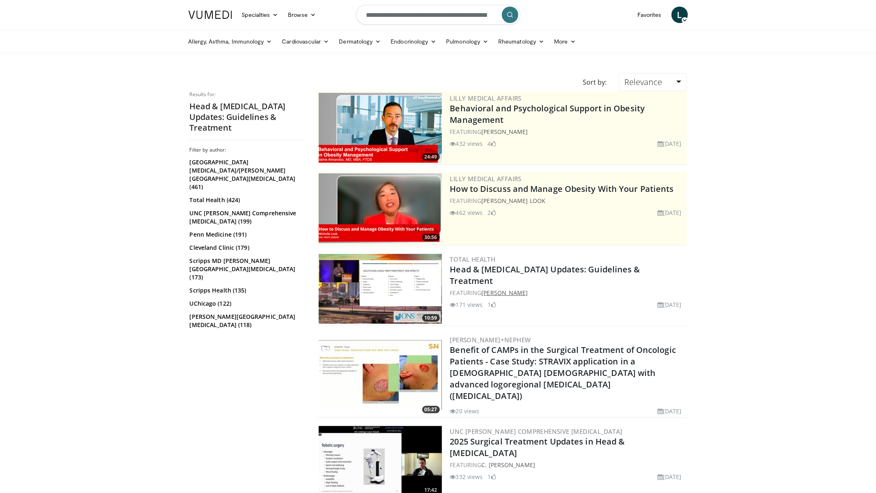
drag, startPoint x: 535, startPoint y: 280, endPoint x: 484, endPoint y: 283, distance: 50.6
click at [484, 288] on div "FEATURING [PERSON_NAME]" at bounding box center [567, 292] width 235 height 9
copy link "[PERSON_NAME]"
drag, startPoint x: 655, startPoint y: 265, endPoint x: 453, endPoint y: 267, distance: 201.7
click at [451, 267] on h2 "Head & [MEDICAL_DATA] Updates: Guidelines & Treatment" at bounding box center [567, 275] width 235 height 23
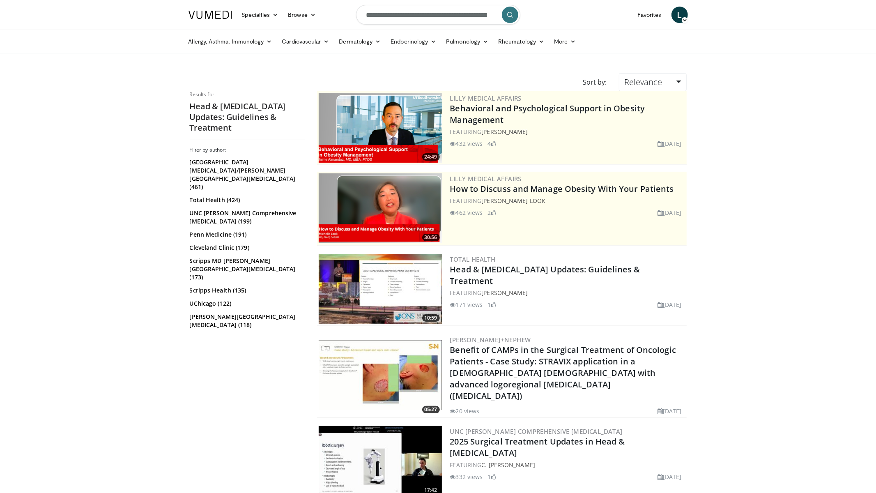
copy link "Head & [MEDICAL_DATA] Updates: Guidelines & Treatment"
click at [556, 270] on link "Head & [MEDICAL_DATA] Updates: Guidelines & Treatment" at bounding box center [545, 275] width 190 height 23
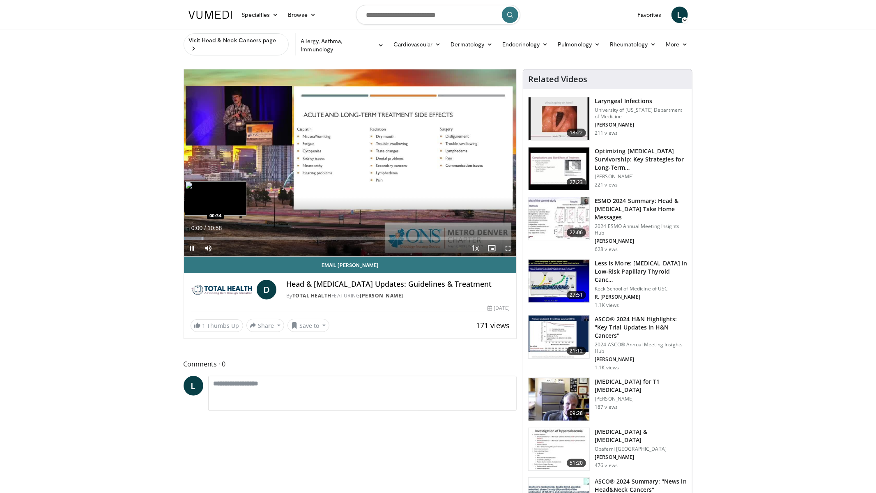
click at [201, 235] on div "Loaded : 6.02% 00:01 00:34" at bounding box center [350, 236] width 333 height 8
click at [218, 234] on div "Loaded : 6.02% 00:35 01:08" at bounding box center [350, 236] width 333 height 8
click at [249, 235] on div "Loaded : 12.05% 01:09 02:08" at bounding box center [350, 236] width 333 height 8
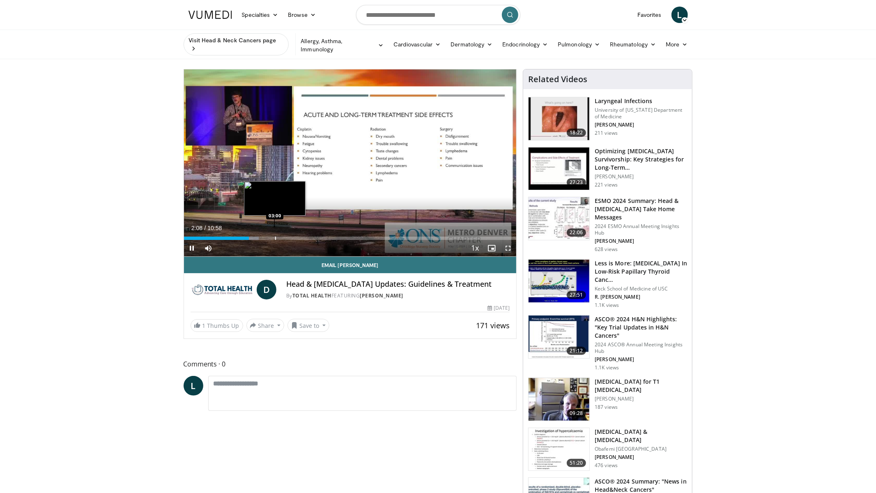
click at [274, 235] on div "Loaded : 22.60% 02:08 03:00" at bounding box center [350, 236] width 333 height 8
drag, startPoint x: 302, startPoint y: 237, endPoint x: 312, endPoint y: 237, distance: 9.9
click at [303, 237] on div "Progress Bar" at bounding box center [303, 238] width 1 height 3
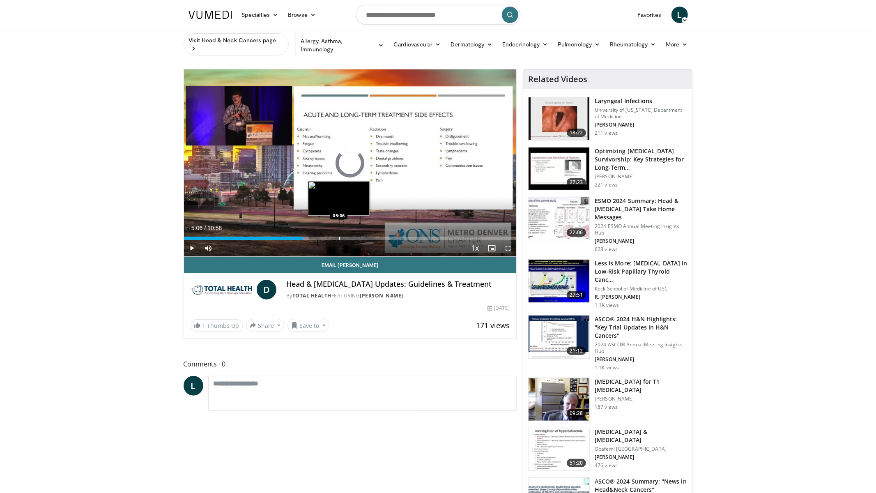
click at [339, 237] on div "Progress Bar" at bounding box center [339, 238] width 1 height 3
click at [355, 238] on div "Loaded : 56.23% 05:09 05:40" at bounding box center [350, 238] width 333 height 3
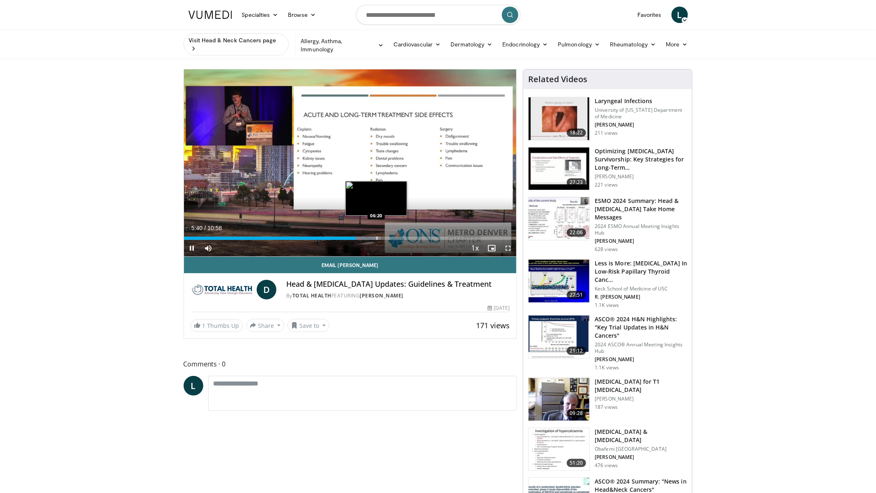
click at [377, 237] on div "Progress Bar" at bounding box center [377, 238] width 1 height 3
click at [404, 235] on div "Loaded : 0.00% 06:21 07:15" at bounding box center [350, 236] width 333 height 8
click at [376, 236] on div "Loaded : 60.29% 06:21 06:20" at bounding box center [350, 236] width 333 height 8
click at [394, 237] on div "Progress Bar" at bounding box center [394, 238] width 1 height 3
click at [410, 237] on div "Progress Bar" at bounding box center [410, 238] width 1 height 3
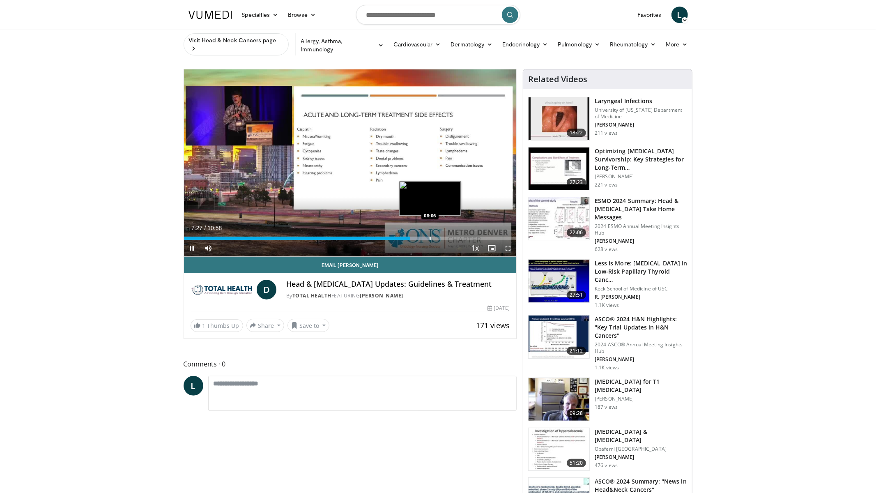
click at [431, 237] on div "Progress Bar" at bounding box center [431, 238] width 1 height 3
click at [458, 237] on div "Progress Bar" at bounding box center [458, 238] width 1 height 3
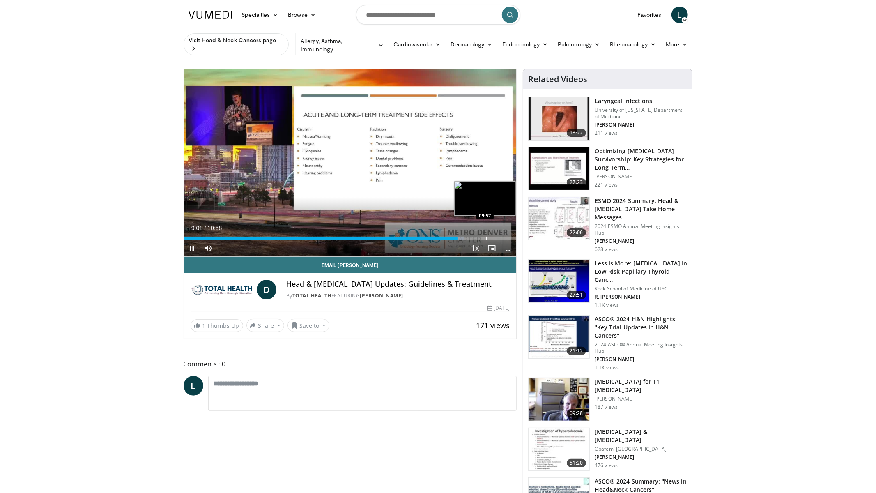
click at [486, 236] on div "Loaded : 84.42% 09:01 09:57" at bounding box center [350, 236] width 333 height 8
